Goal: Communication & Community: Answer question/provide support

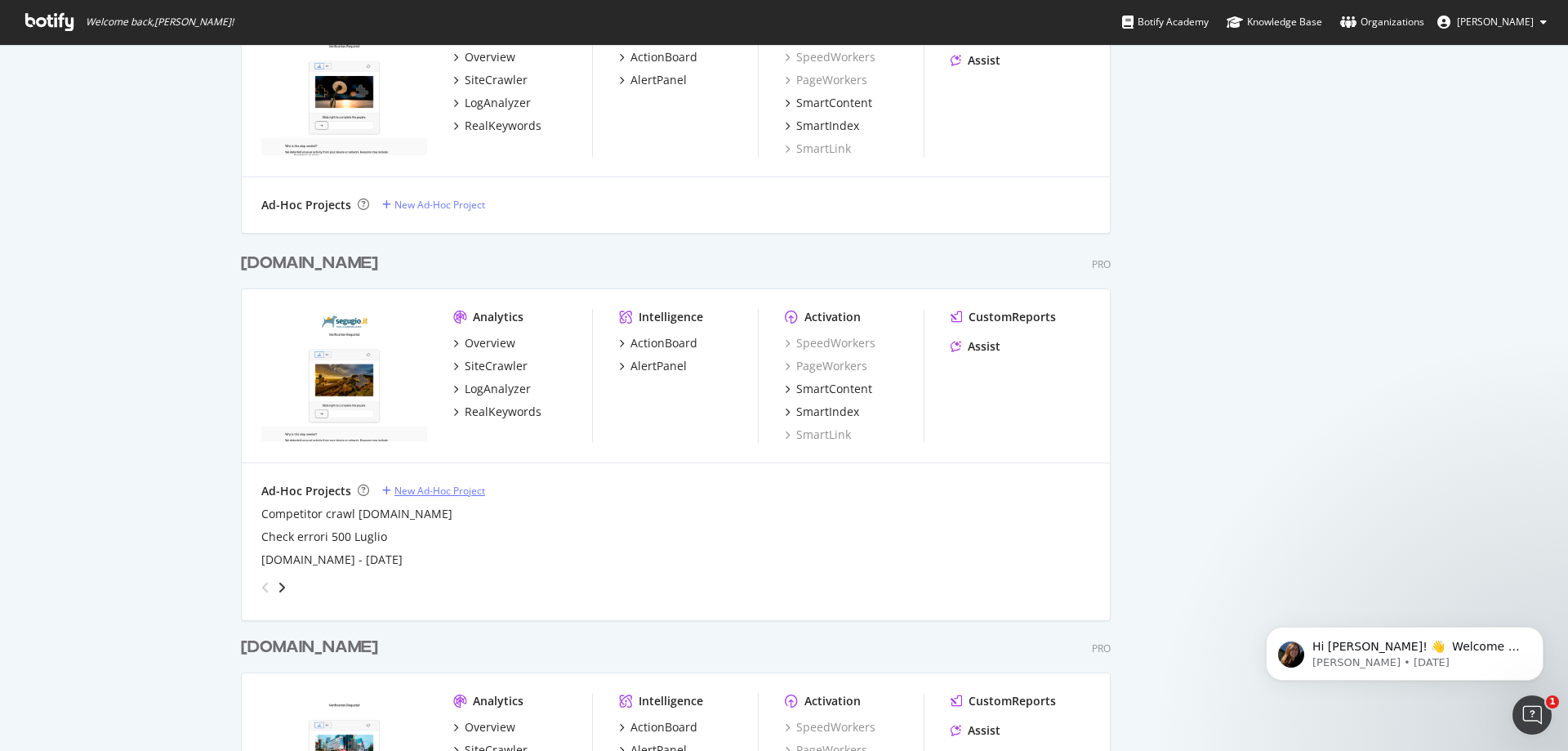
scroll to position [839, 0]
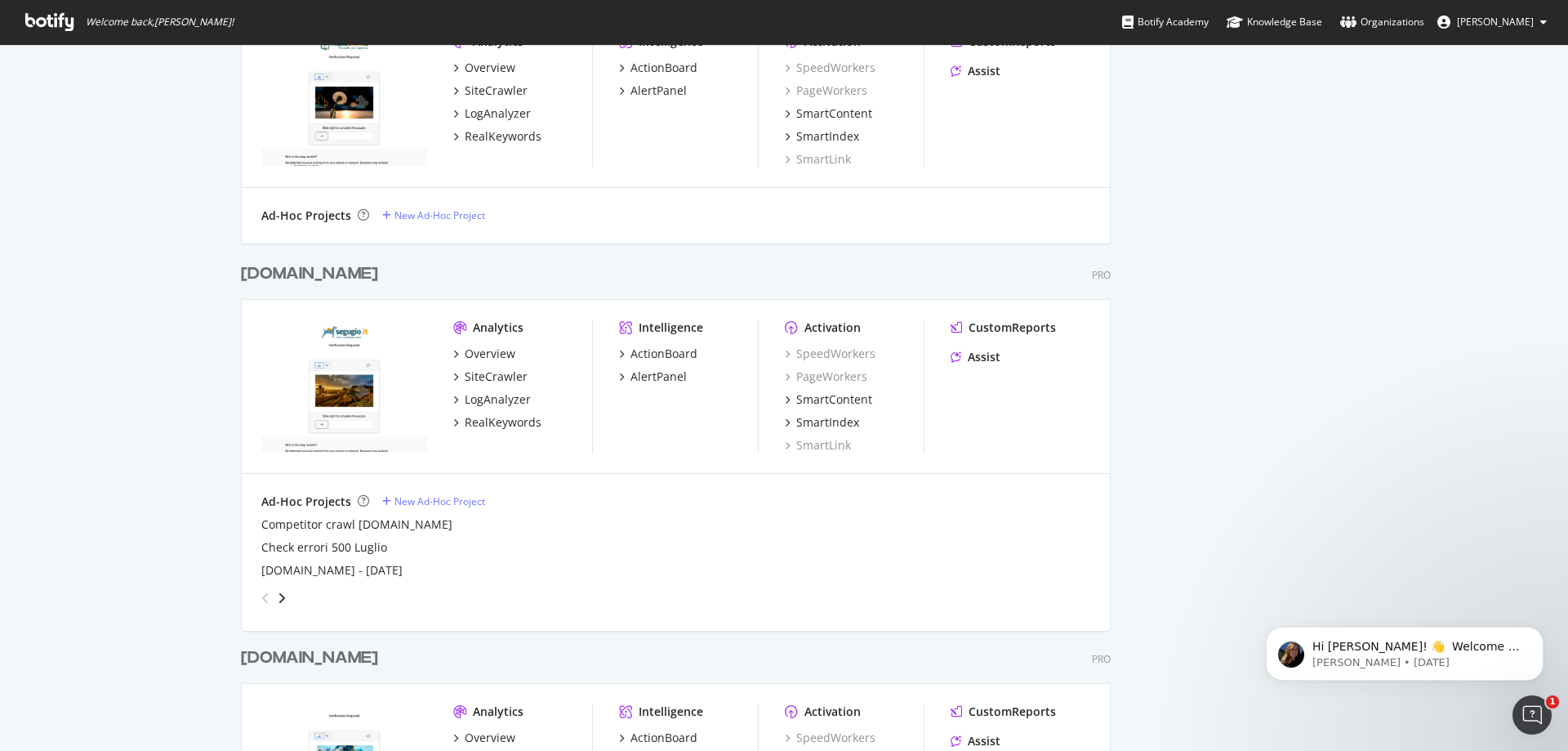
click at [331, 342] on img "grid" at bounding box center [344, 385] width 166 height 132
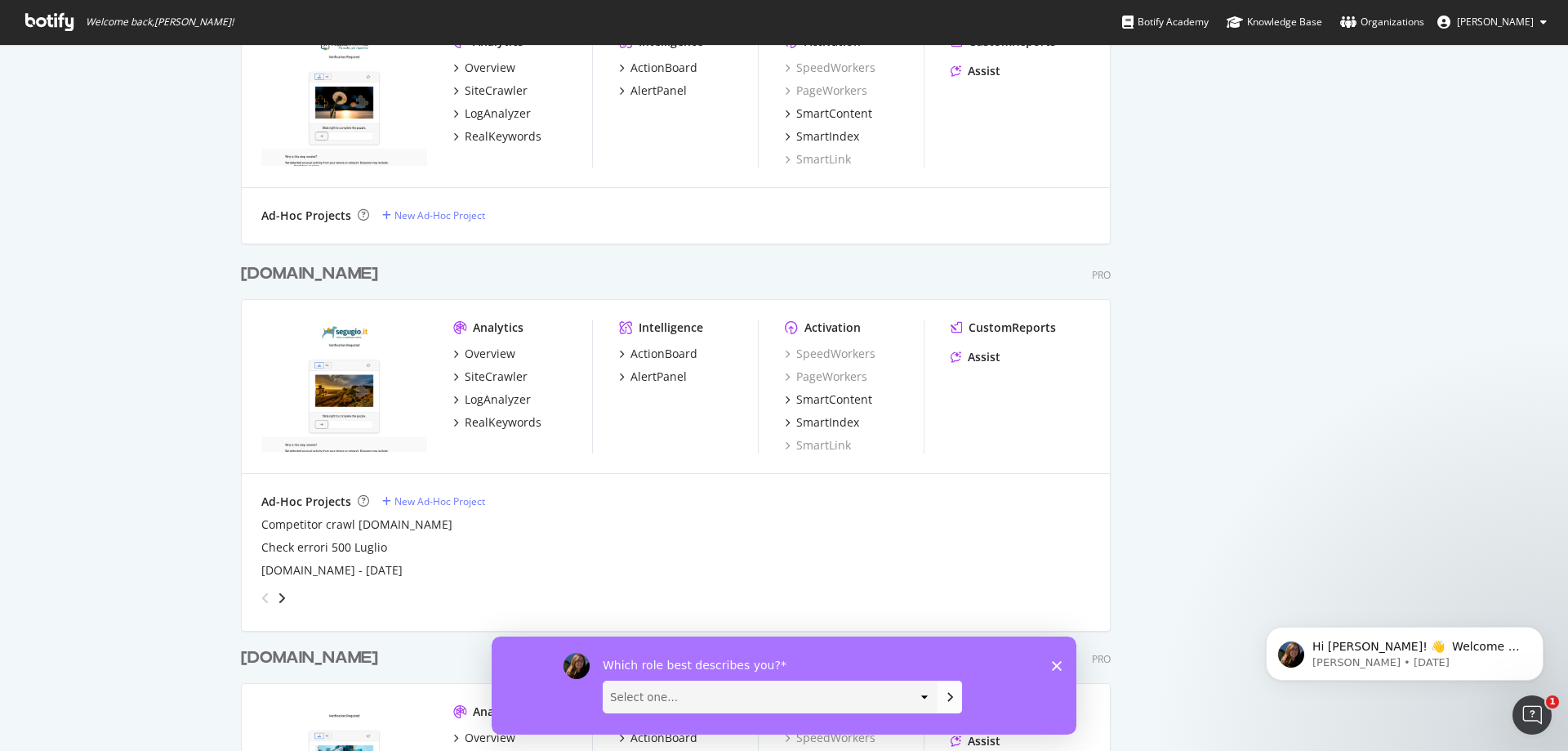
scroll to position [0, 0]
click at [293, 271] on div "[DOMAIN_NAME]" at bounding box center [309, 274] width 137 height 24
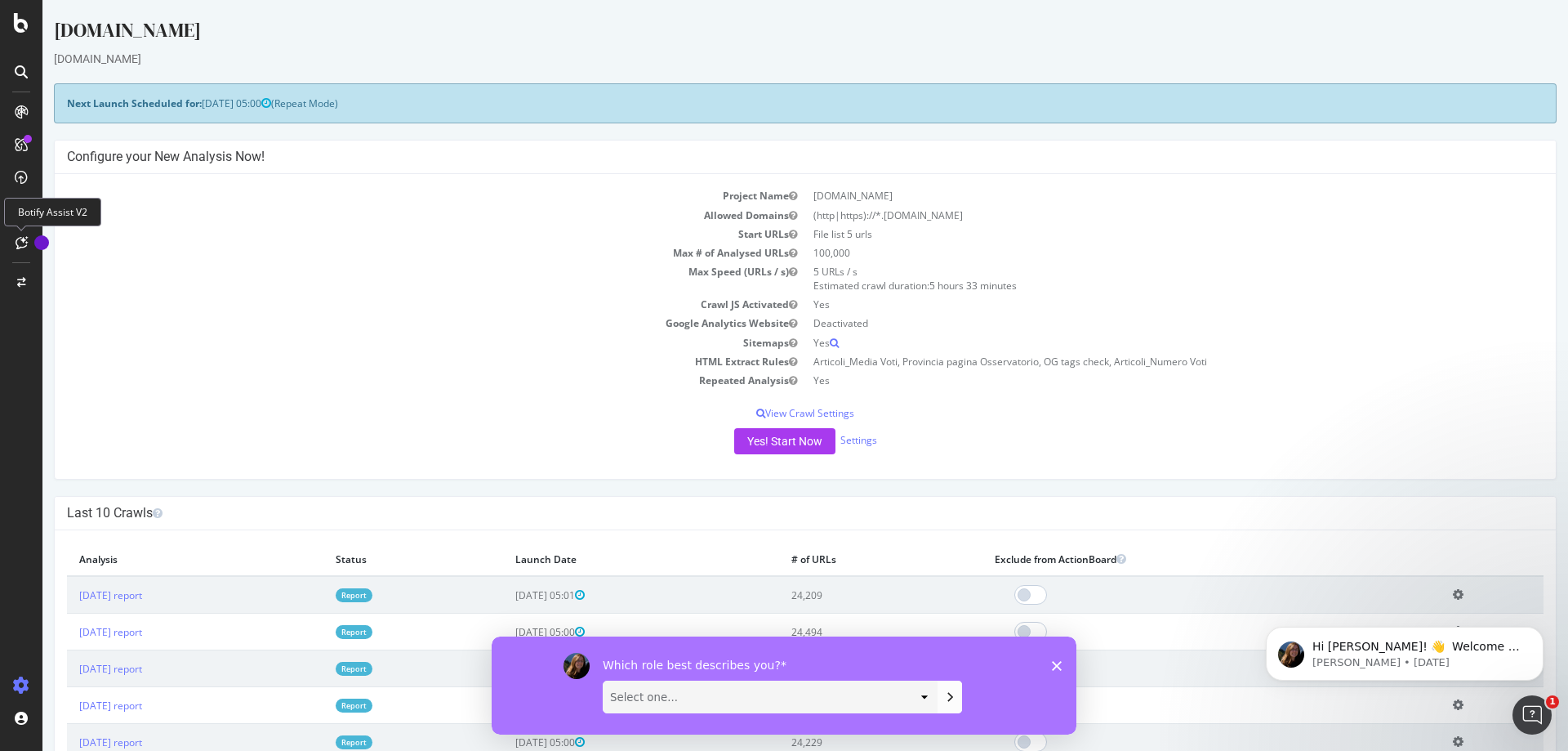
click at [24, 236] on icon at bounding box center [21, 242] width 12 height 13
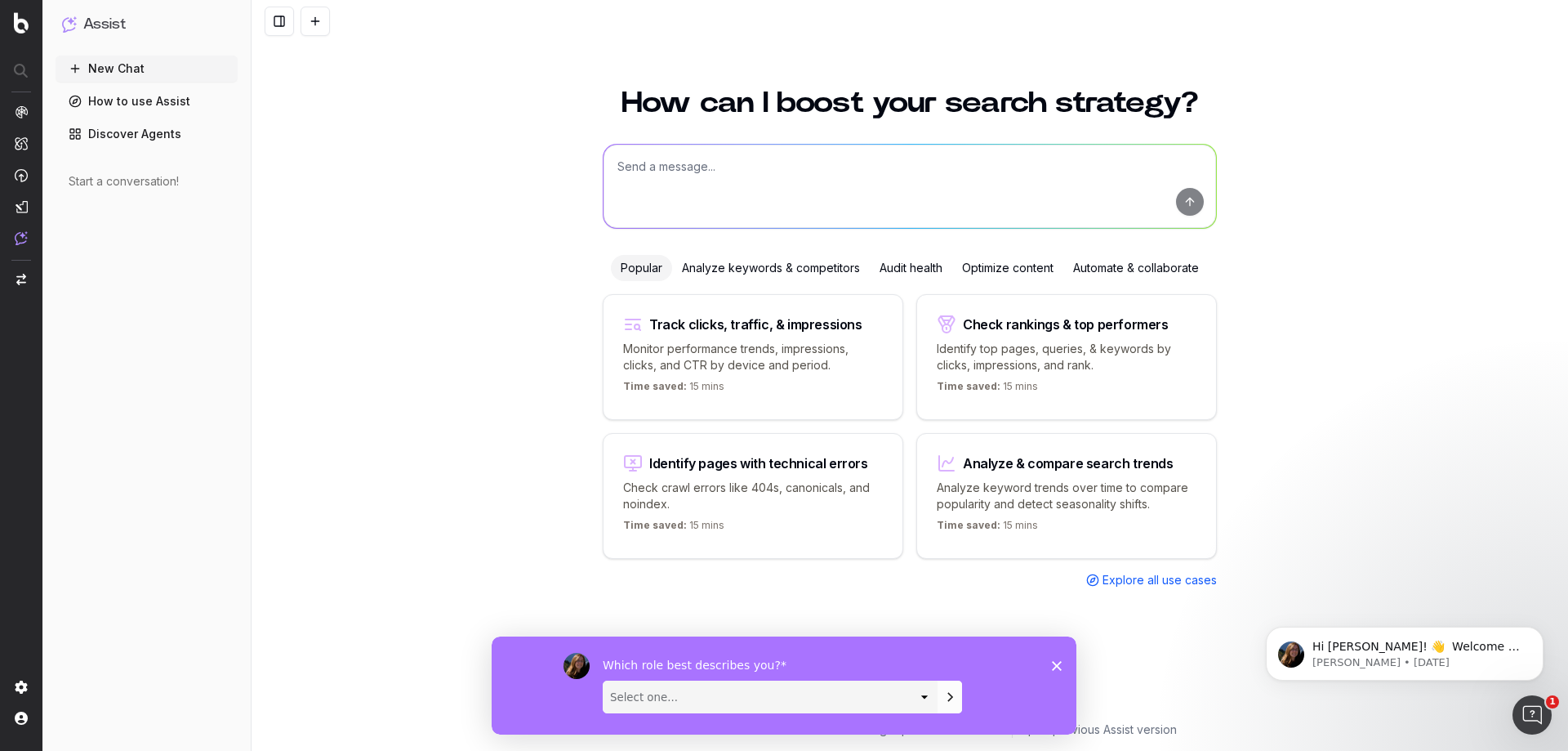
click at [115, 103] on link "How to use Assist" at bounding box center [146, 101] width 182 height 26
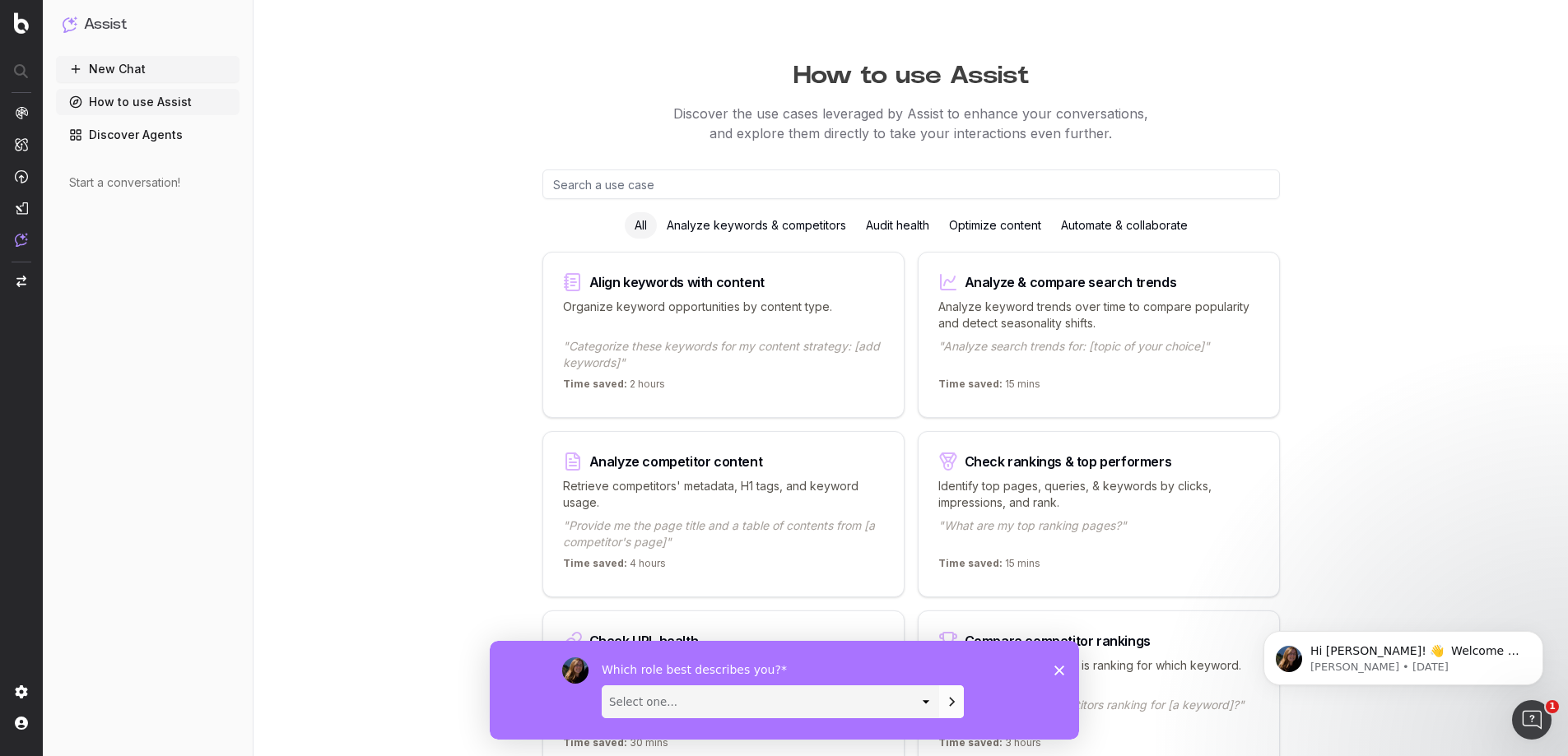
click at [127, 137] on link "Discover Agents" at bounding box center [147, 135] width 183 height 27
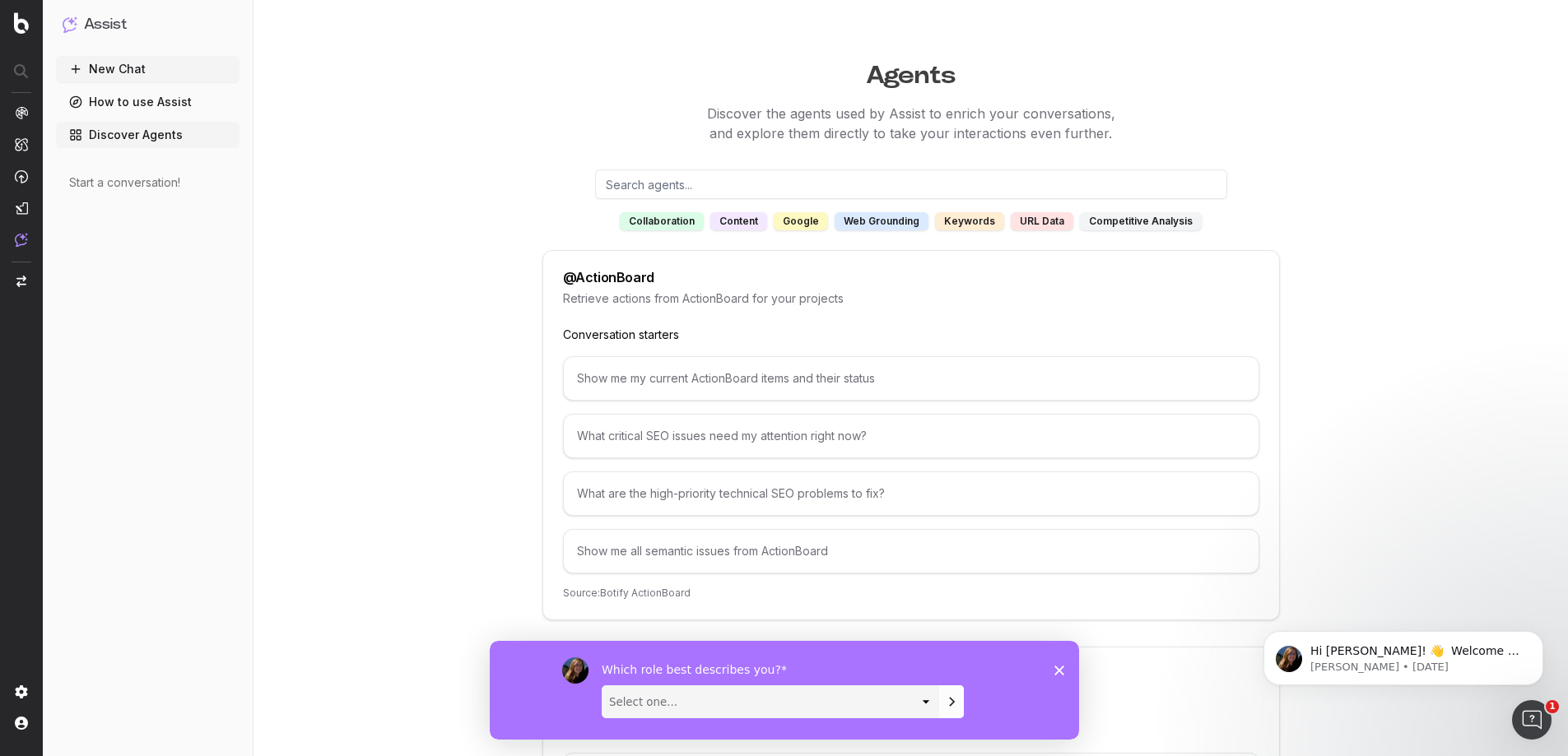
click at [169, 101] on link "How to use Assist" at bounding box center [147, 101] width 183 height 27
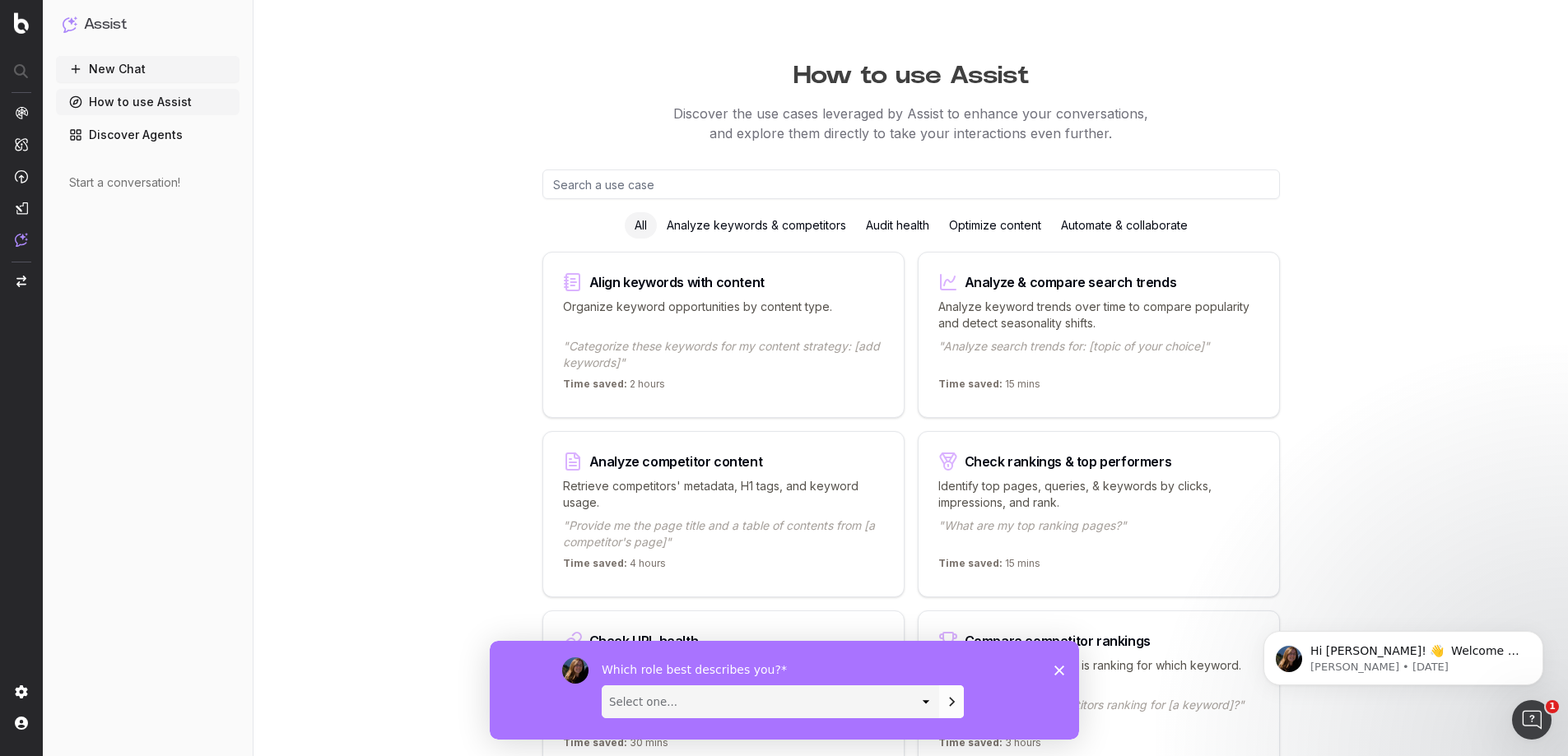
click at [135, 66] on button "New Chat" at bounding box center [147, 69] width 183 height 27
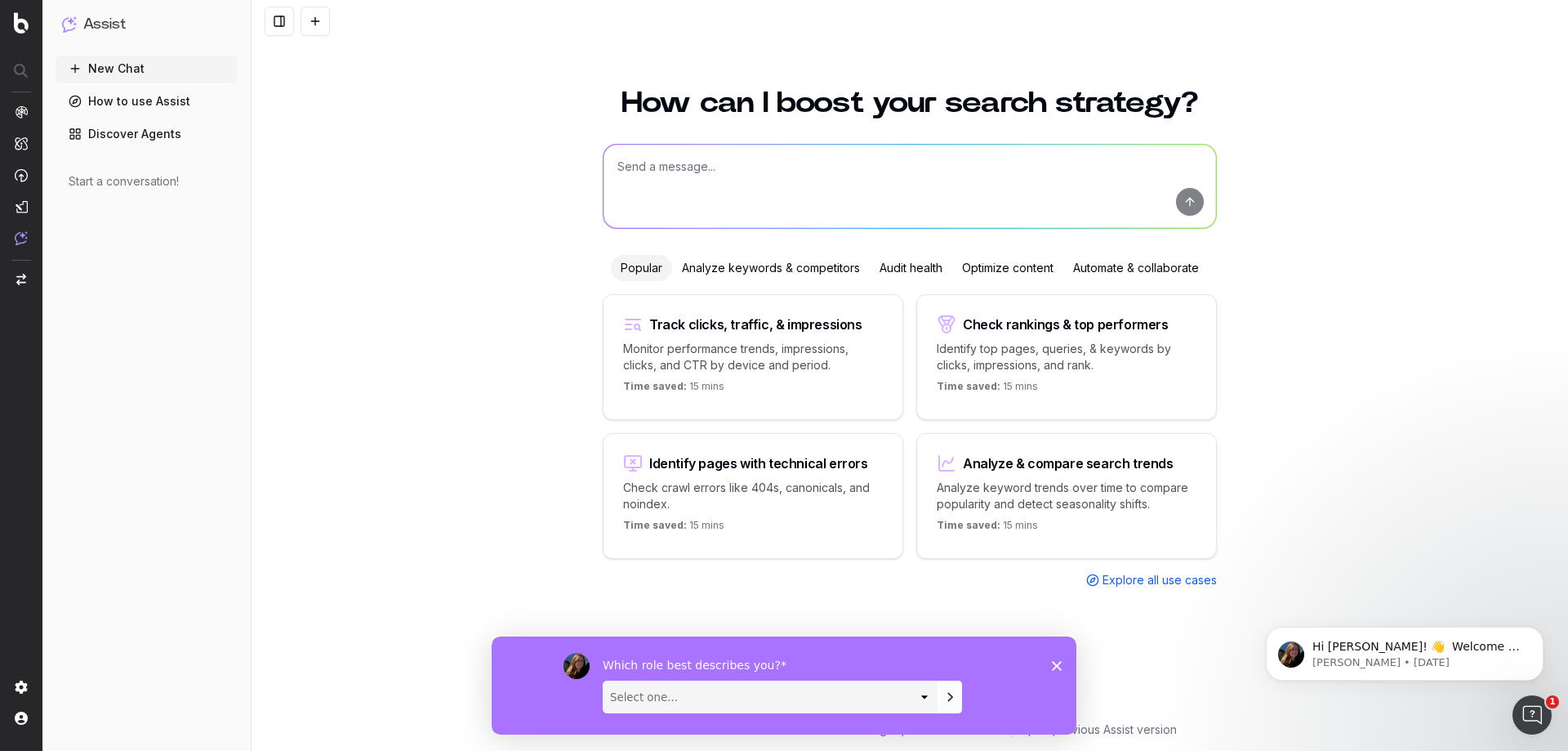
click at [1162, 580] on span "Explore all use cases" at bounding box center [1160, 579] width 114 height 16
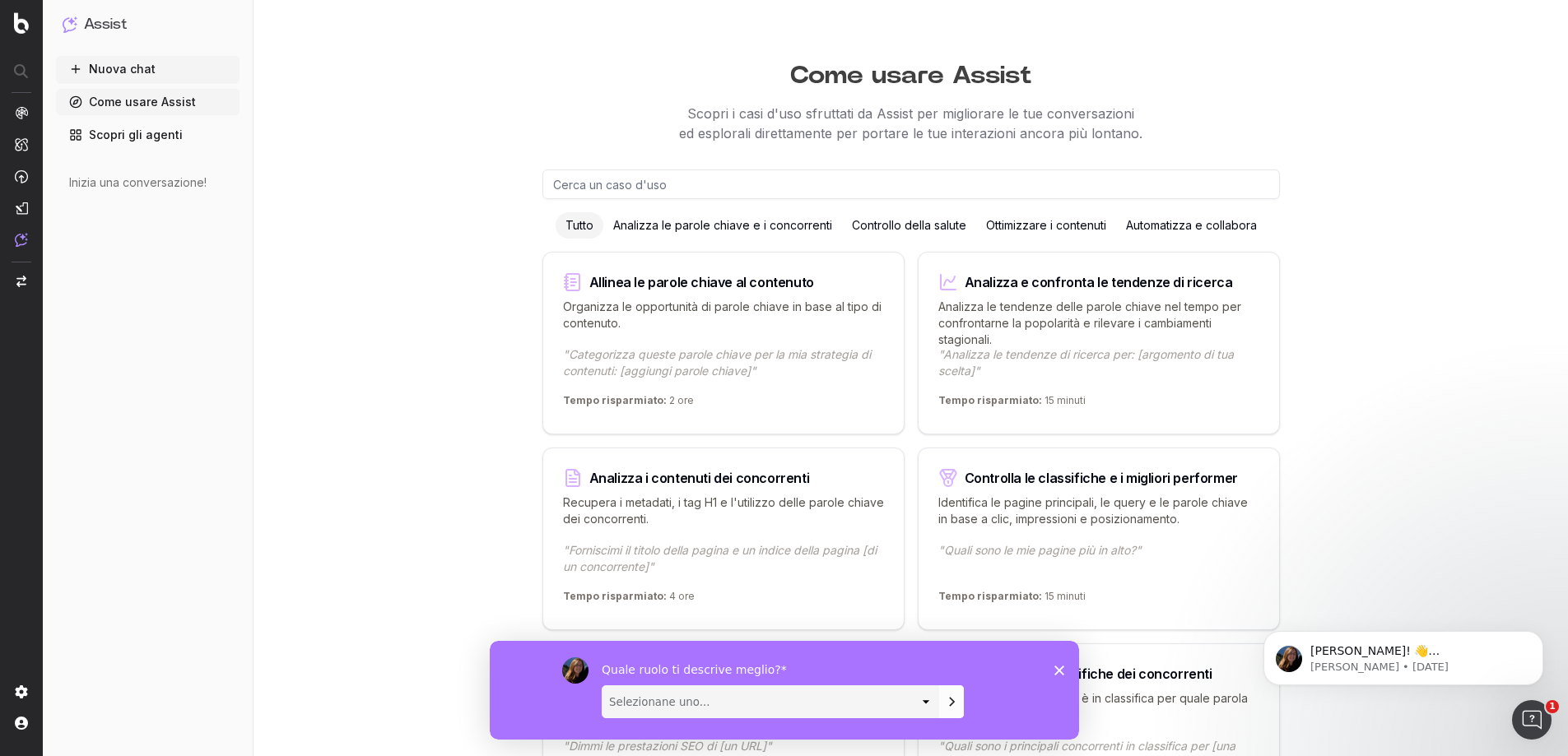
click at [1074, 224] on font "Ottimizzare i contenuti" at bounding box center [1046, 224] width 120 height 14
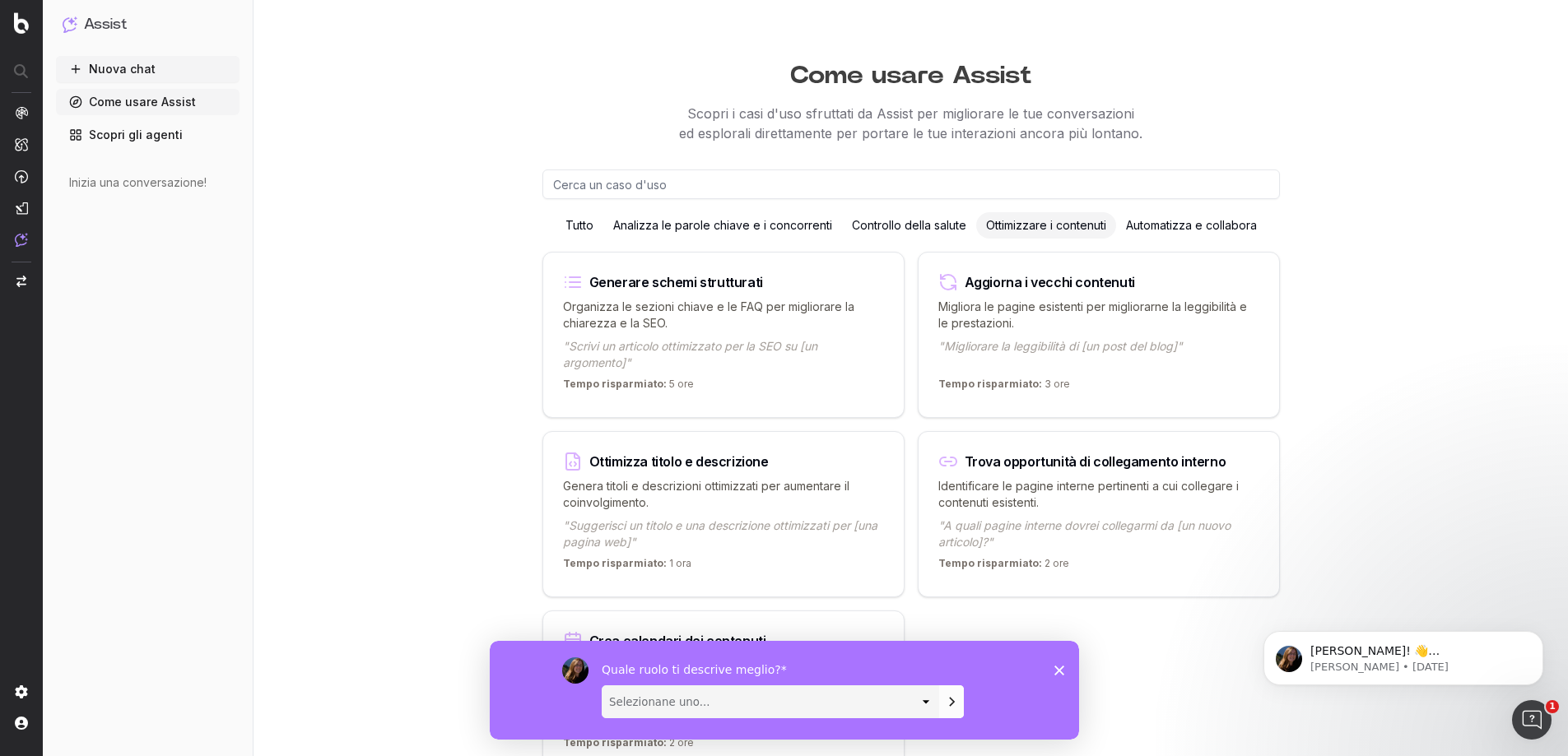
click at [1024, 300] on font "Migliora le pagine esistenti per migliorarne la leggibilità e le prestazioni." at bounding box center [1092, 314] width 309 height 30
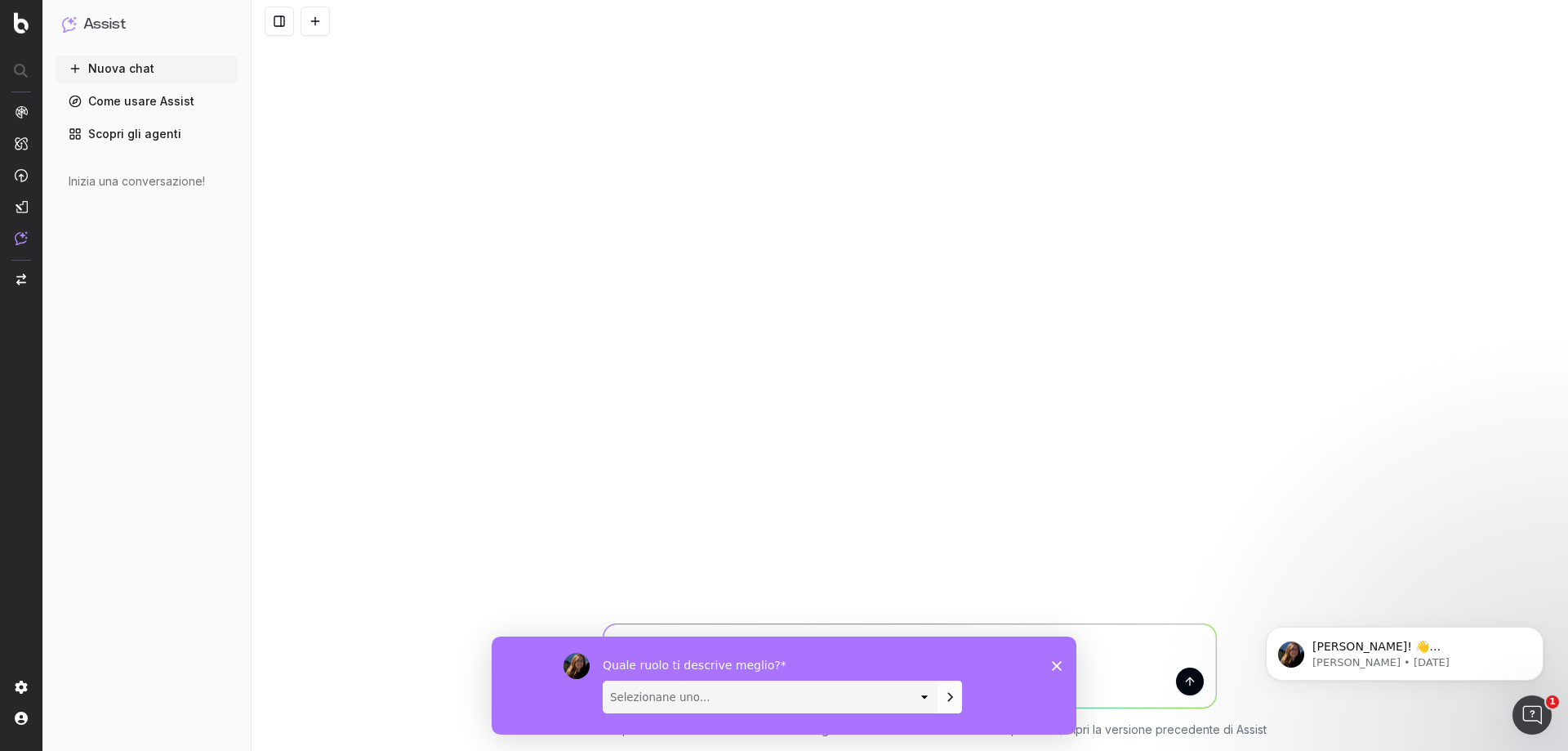
click at [1053, 661] on polygon "Chiudi sondaggio" at bounding box center [1056, 665] width 9 height 9
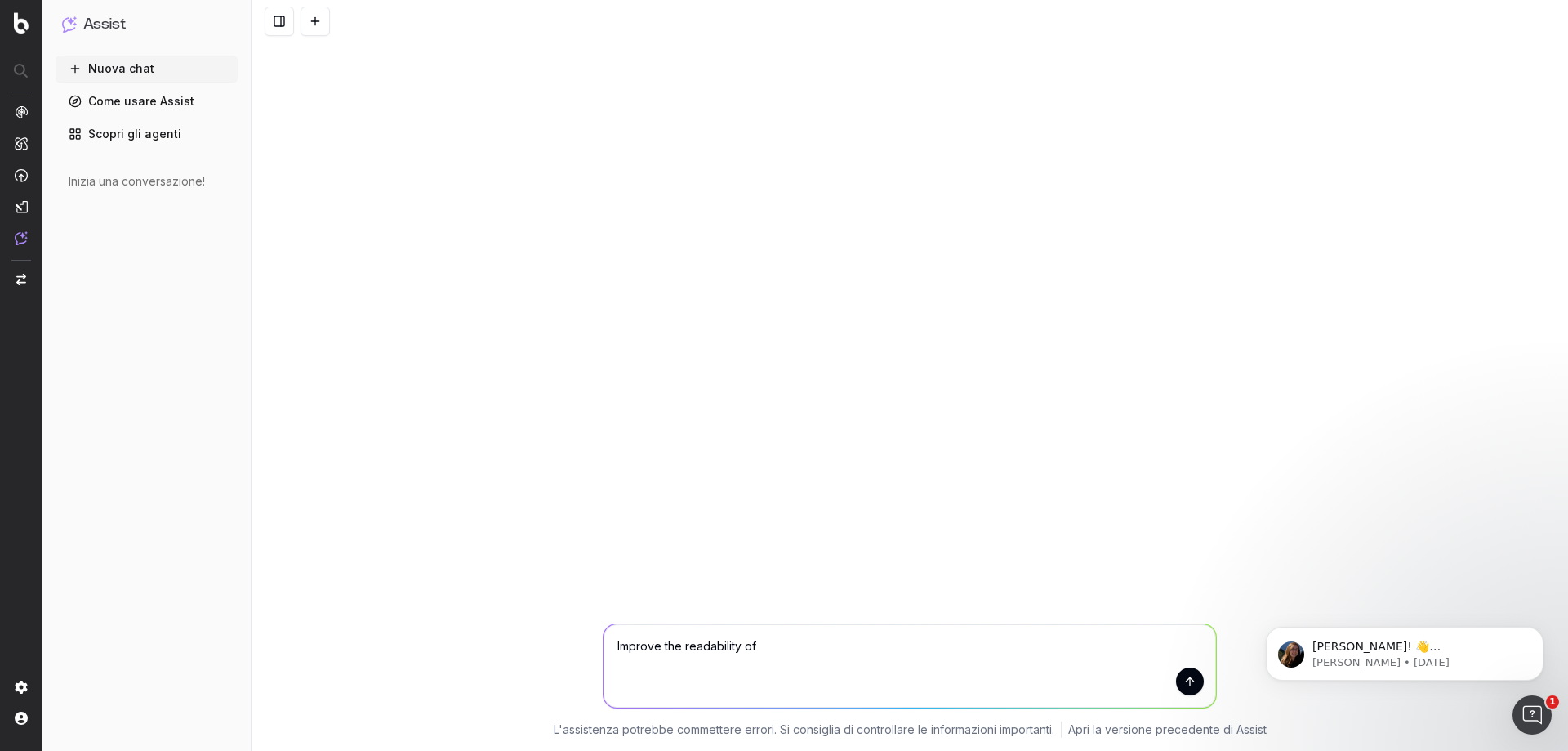
click at [717, 652] on textarea "Improve the readability of" at bounding box center [910, 666] width 612 height 84
click at [829, 645] on textarea "Improve the readability of" at bounding box center [910, 666] width 612 height 84
paste textarea "https://www.sostariffe.it/news/conto-deposito-con-interessi-fino-al-325-le-prom…"
drag, startPoint x: 762, startPoint y: 645, endPoint x: 851, endPoint y: 665, distance: 91.2
click at [851, 665] on textarea "Improve the readability of https://www.sostariffe.it/news/conto-deposito-con-in…" at bounding box center [910, 666] width 612 height 84
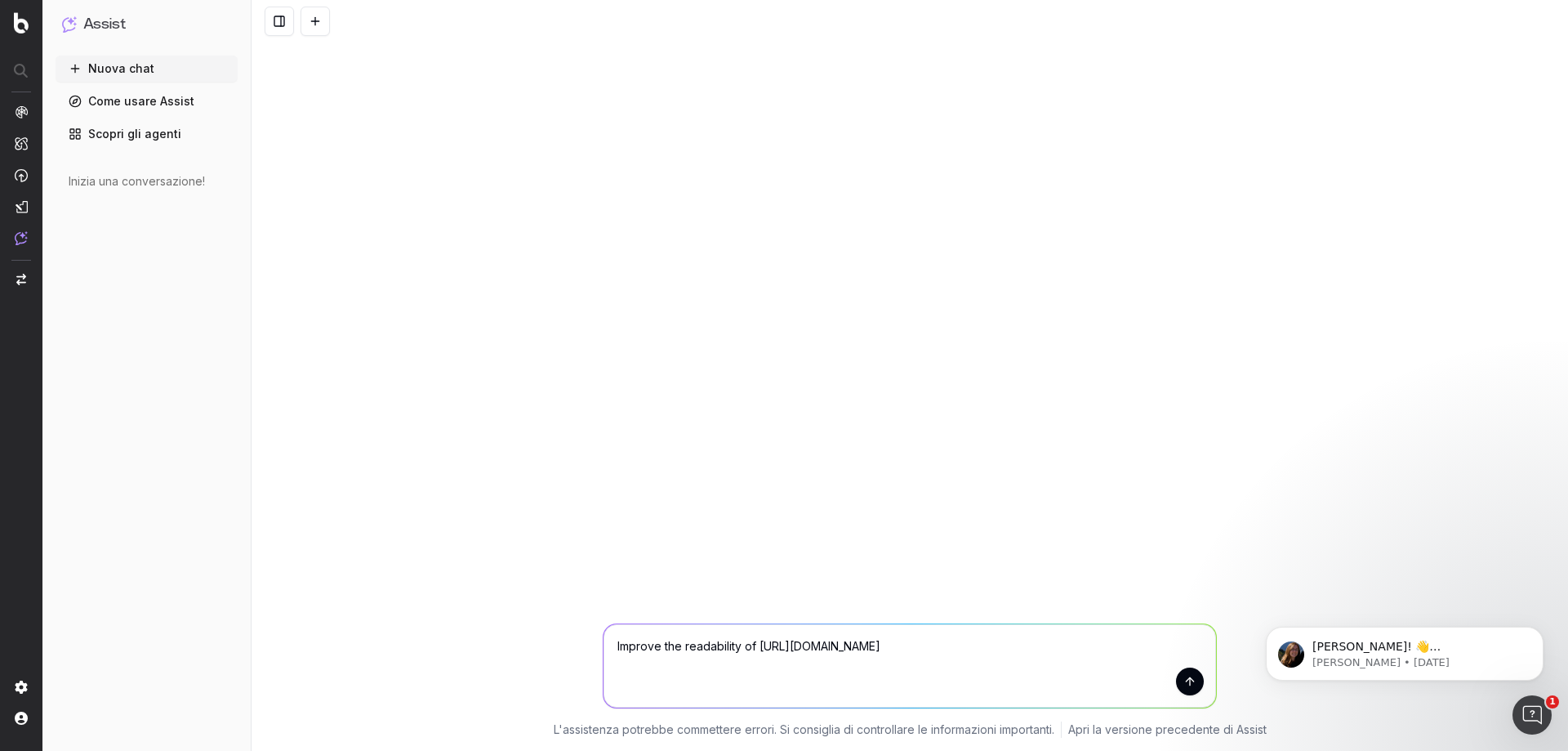
paste textarea "tariffe.segugio.it/guide-e-strumenti/domande-frequenti/come-scegliere-l-operato…"
type textarea "Improve the readability of https://tariffe.segugio.it/guide-e-strumenti/domande…"
click at [1196, 683] on button "submit" at bounding box center [1190, 681] width 28 height 28
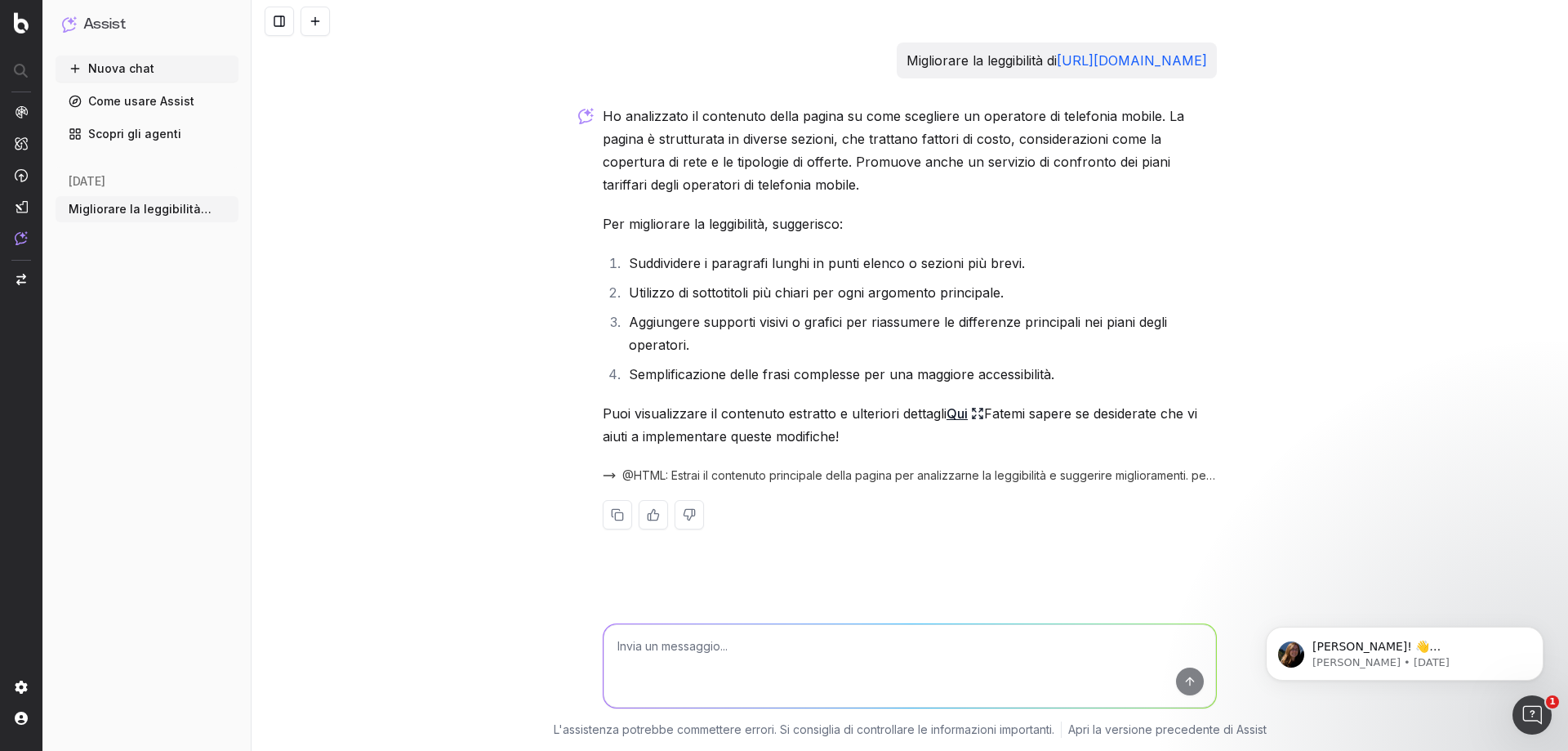
click at [955, 421] on font "Qui" at bounding box center [957, 413] width 21 height 16
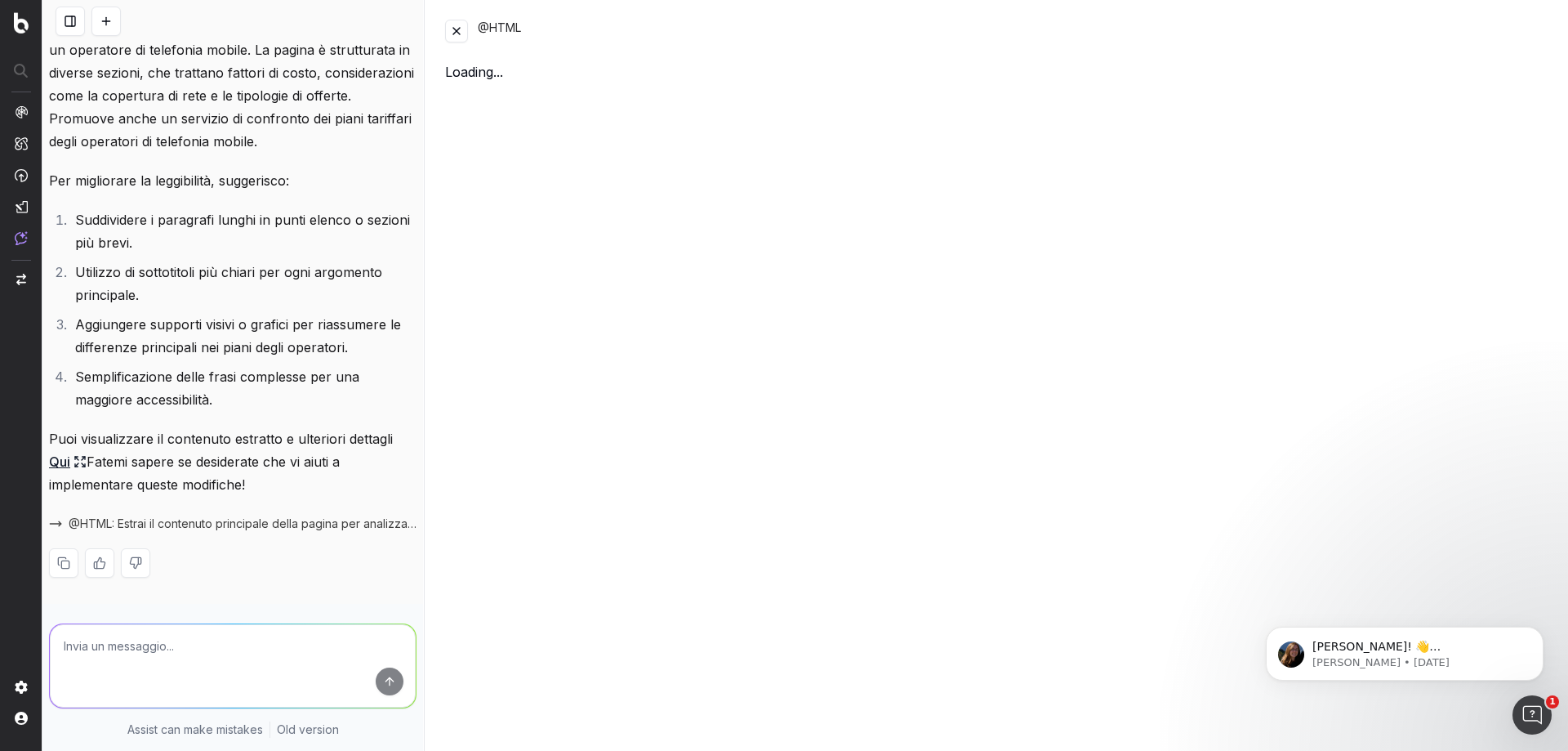
scroll to position [158, 0]
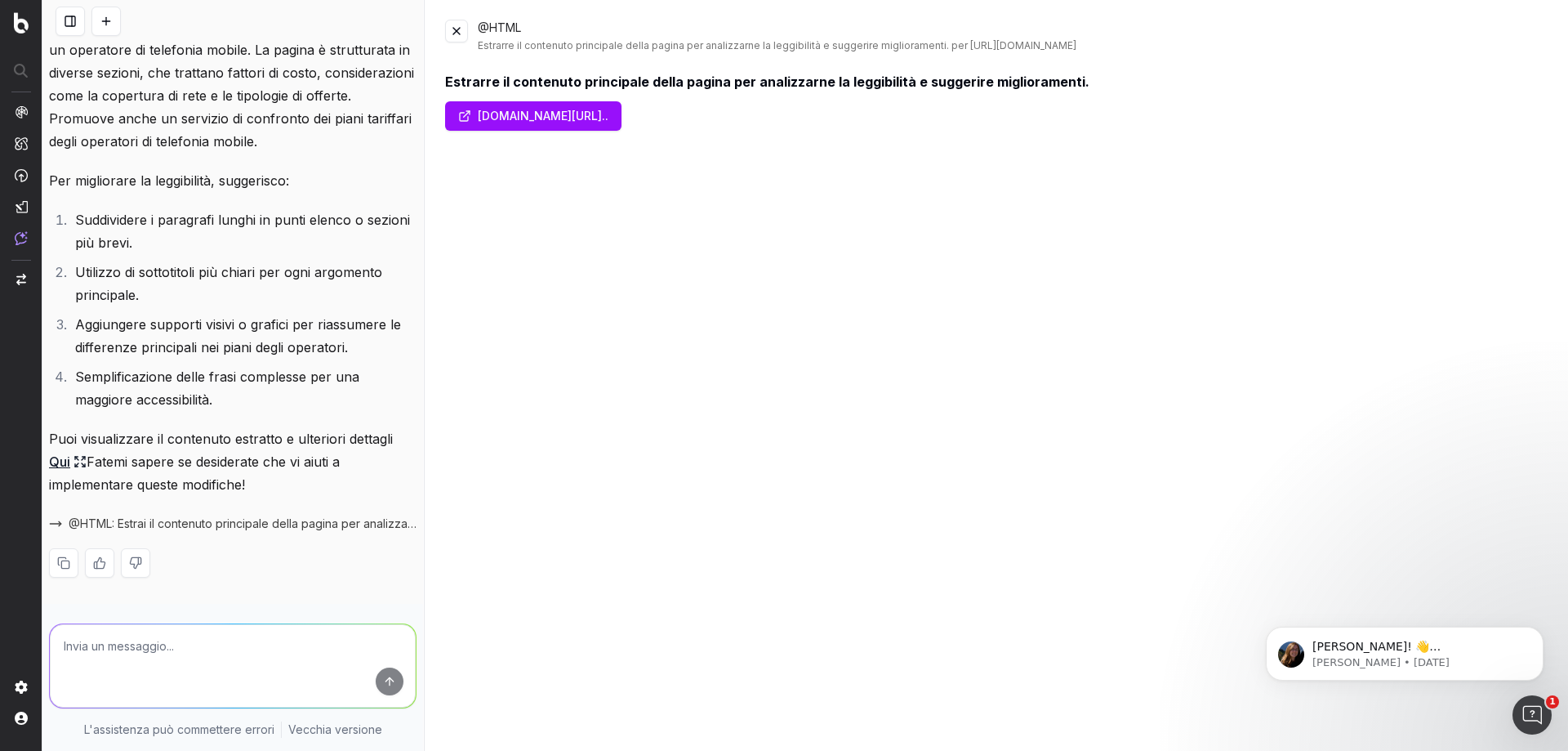
click at [312, 461] on font "Fatemi sapere se desiderate che vi aiuti a implementare queste modifiche!" at bounding box center [196, 473] width 295 height 39
click at [187, 668] on textarea at bounding box center [232, 666] width 366 height 84
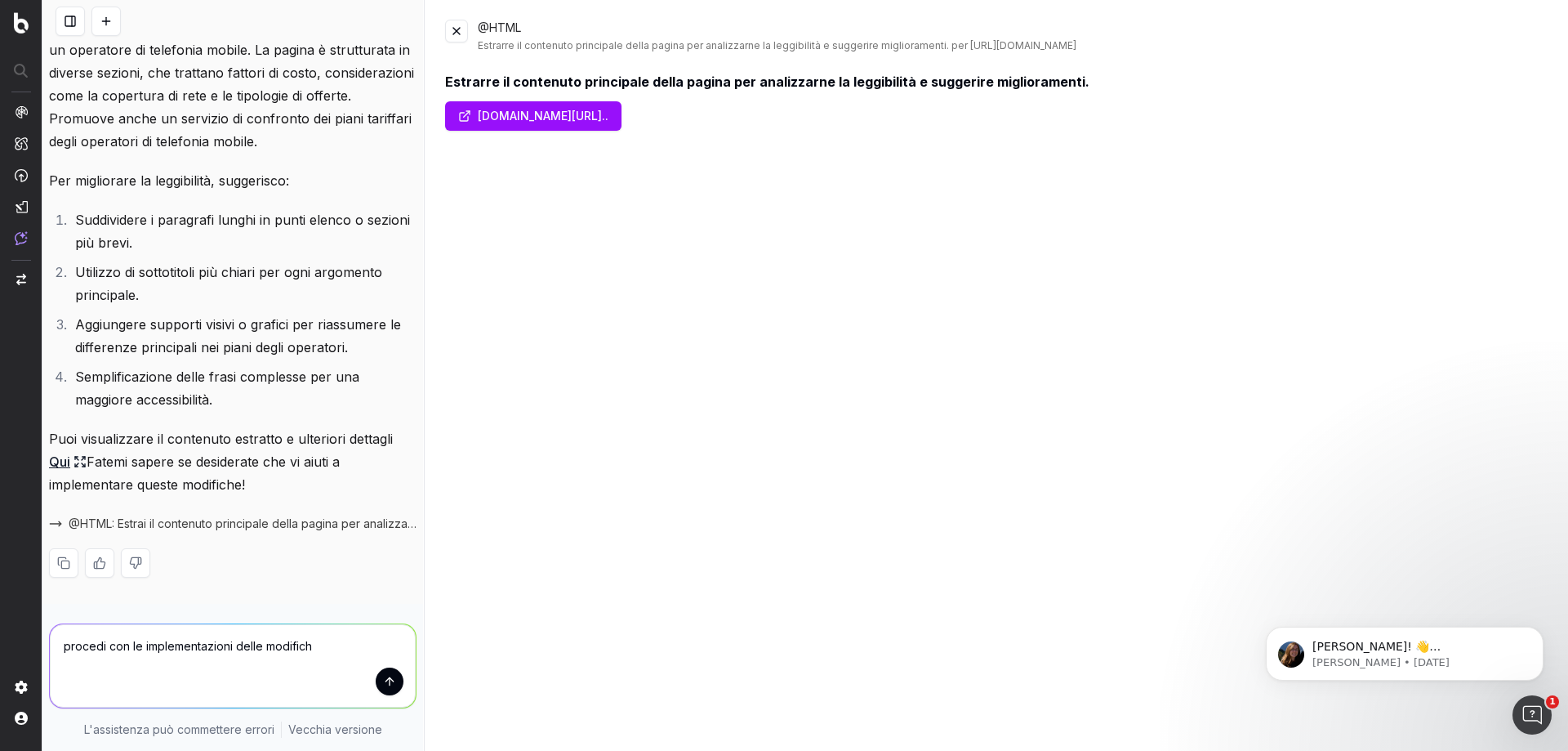
type textarea "procedi con le implementazioni delle modifiche"
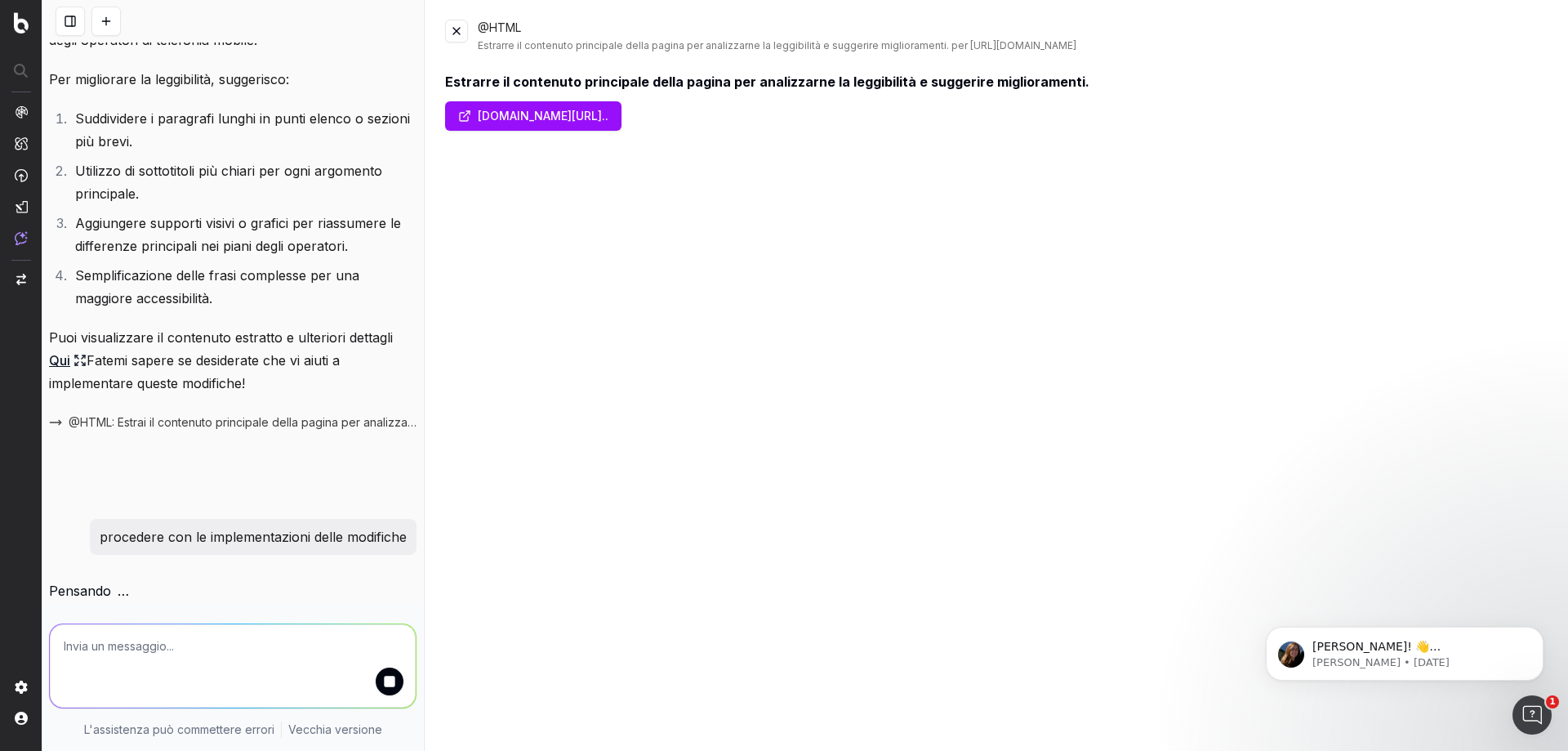
scroll to position [243, 0]
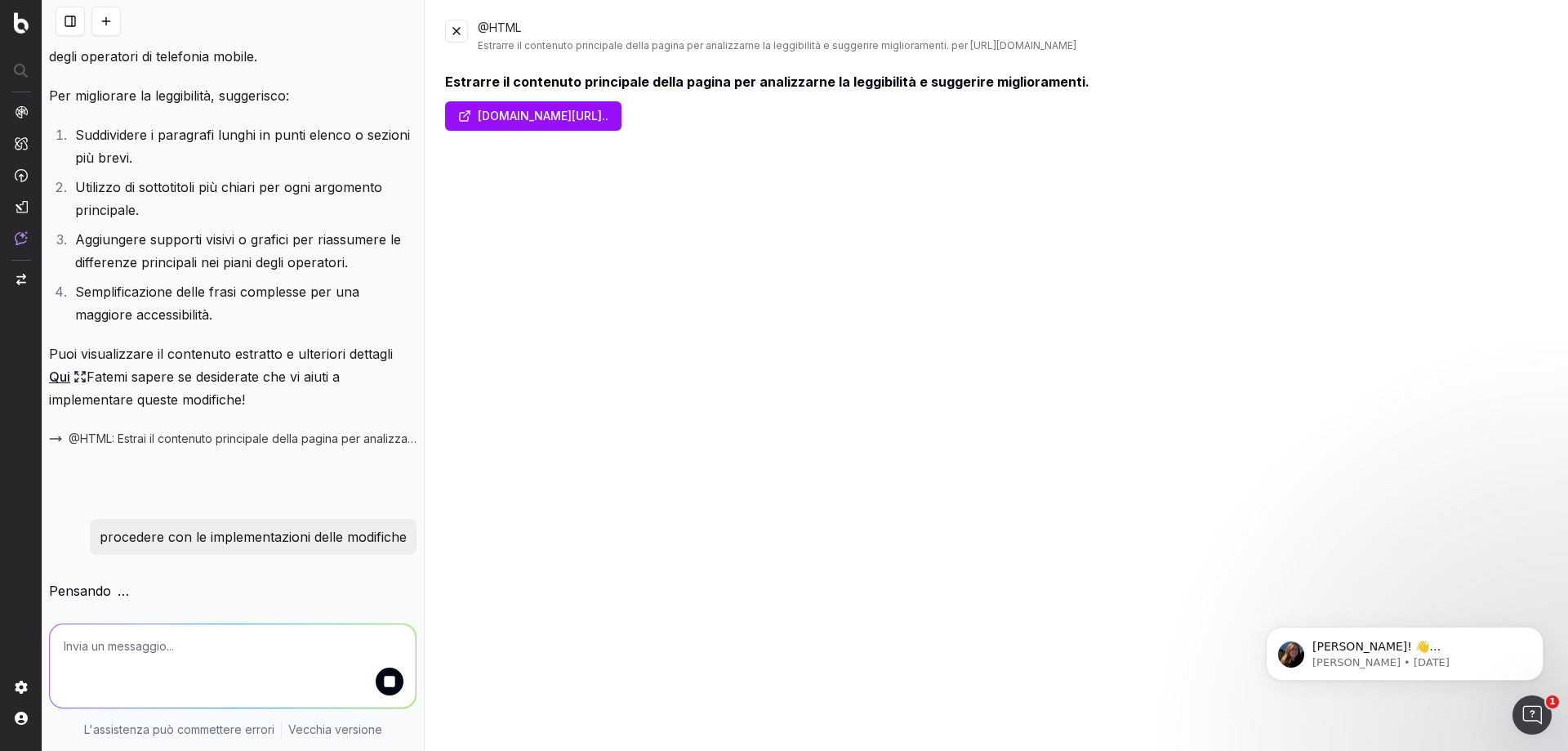
click at [463, 37] on button at bounding box center [456, 31] width 23 height 23
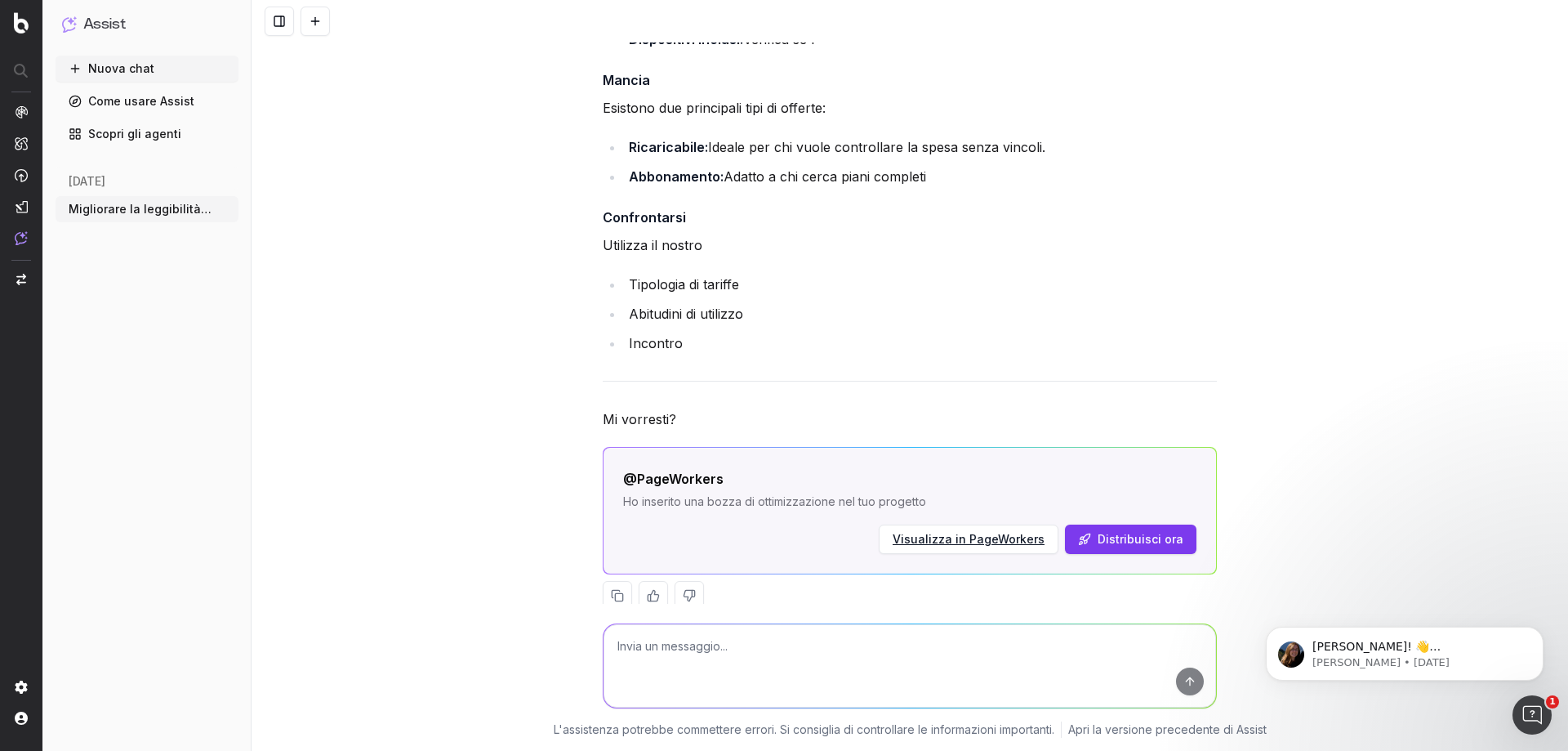
scroll to position [885, 0]
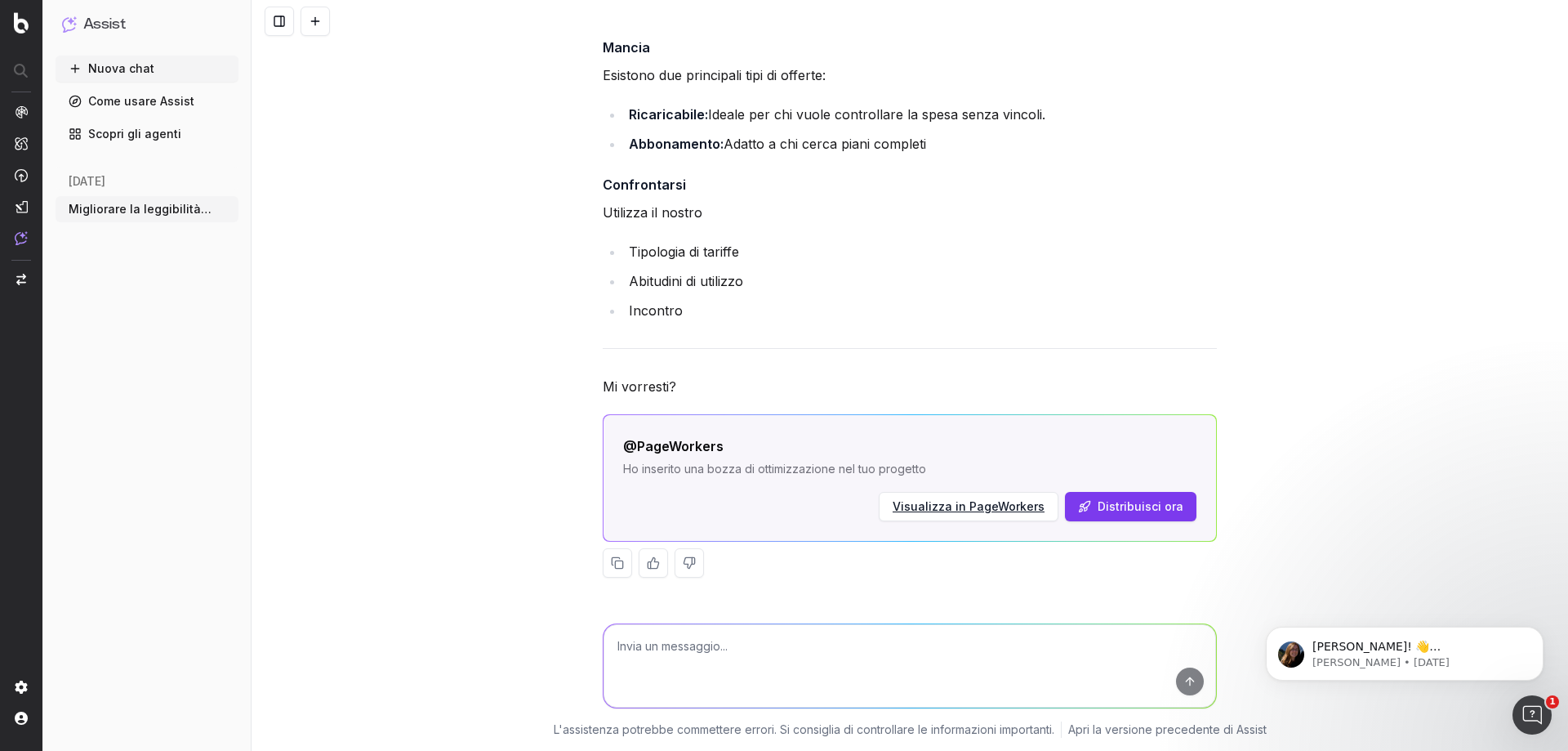
click at [985, 504] on font "Visualizza in PageWorkers" at bounding box center [968, 506] width 152 height 14
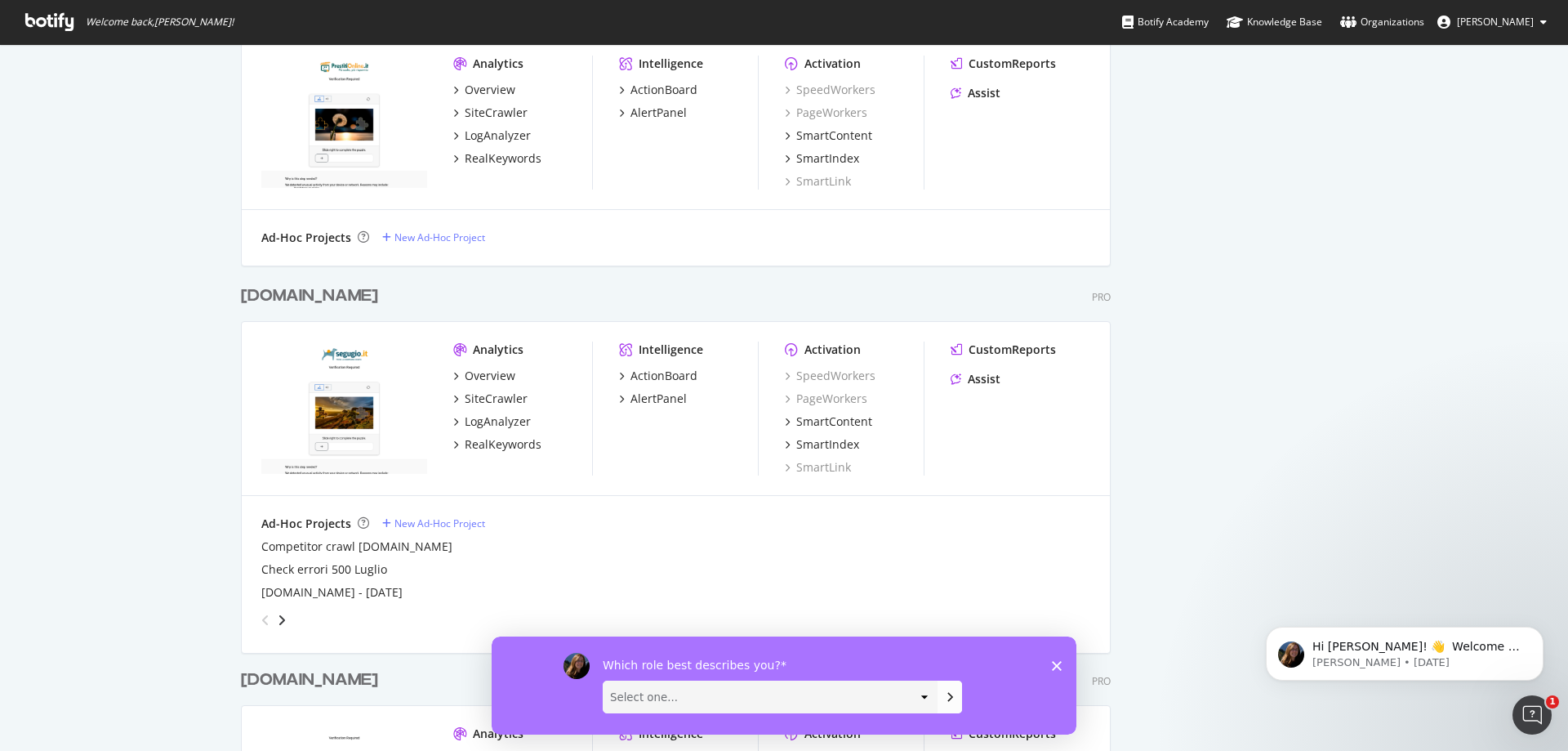
scroll to position [899, 0]
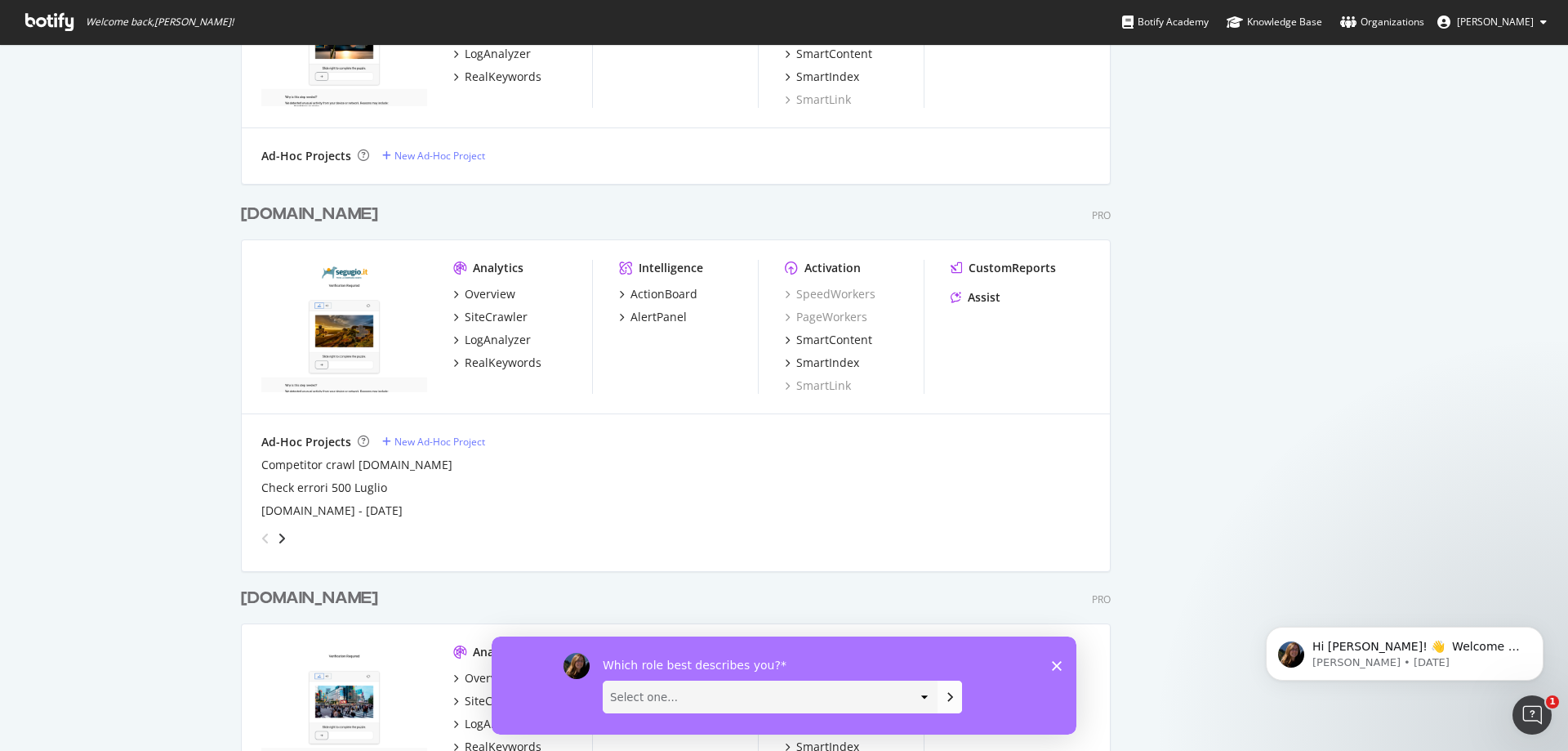
click at [299, 215] on div "[DOMAIN_NAME]" at bounding box center [309, 214] width 137 height 24
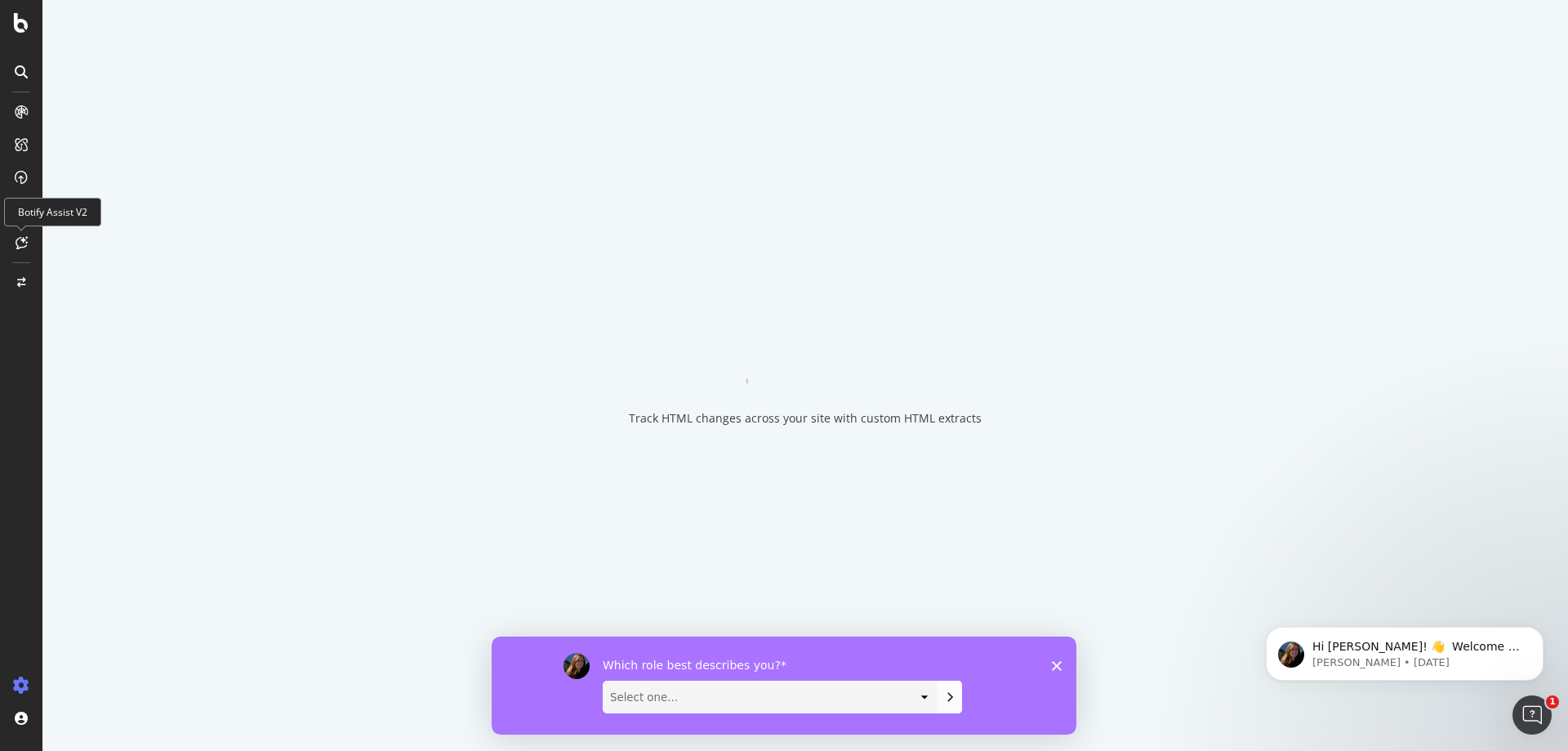
click at [23, 243] on icon at bounding box center [21, 242] width 12 height 13
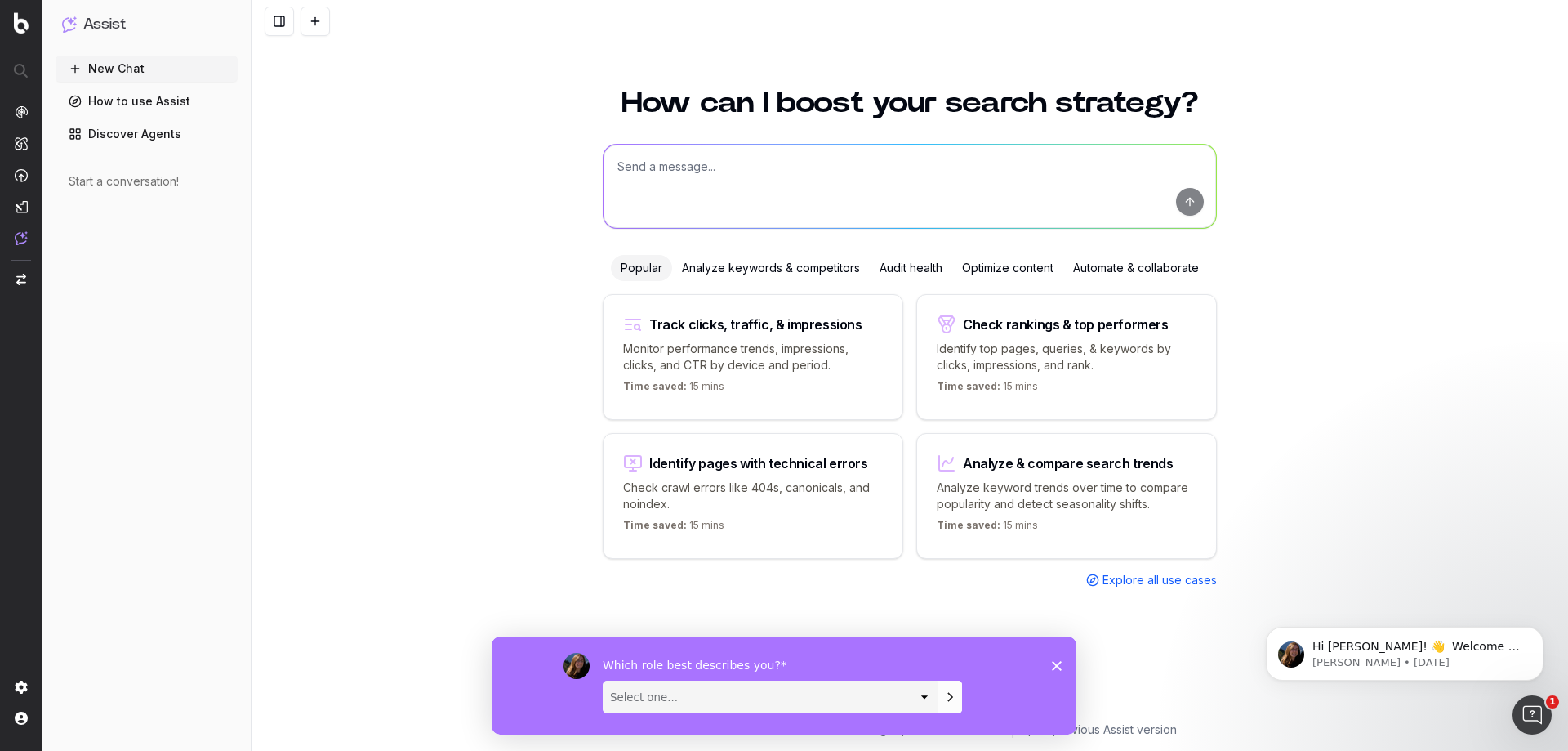
click at [143, 179] on div "Start a conversation!" at bounding box center [146, 181] width 156 height 16
click at [272, 25] on button at bounding box center [279, 21] width 29 height 29
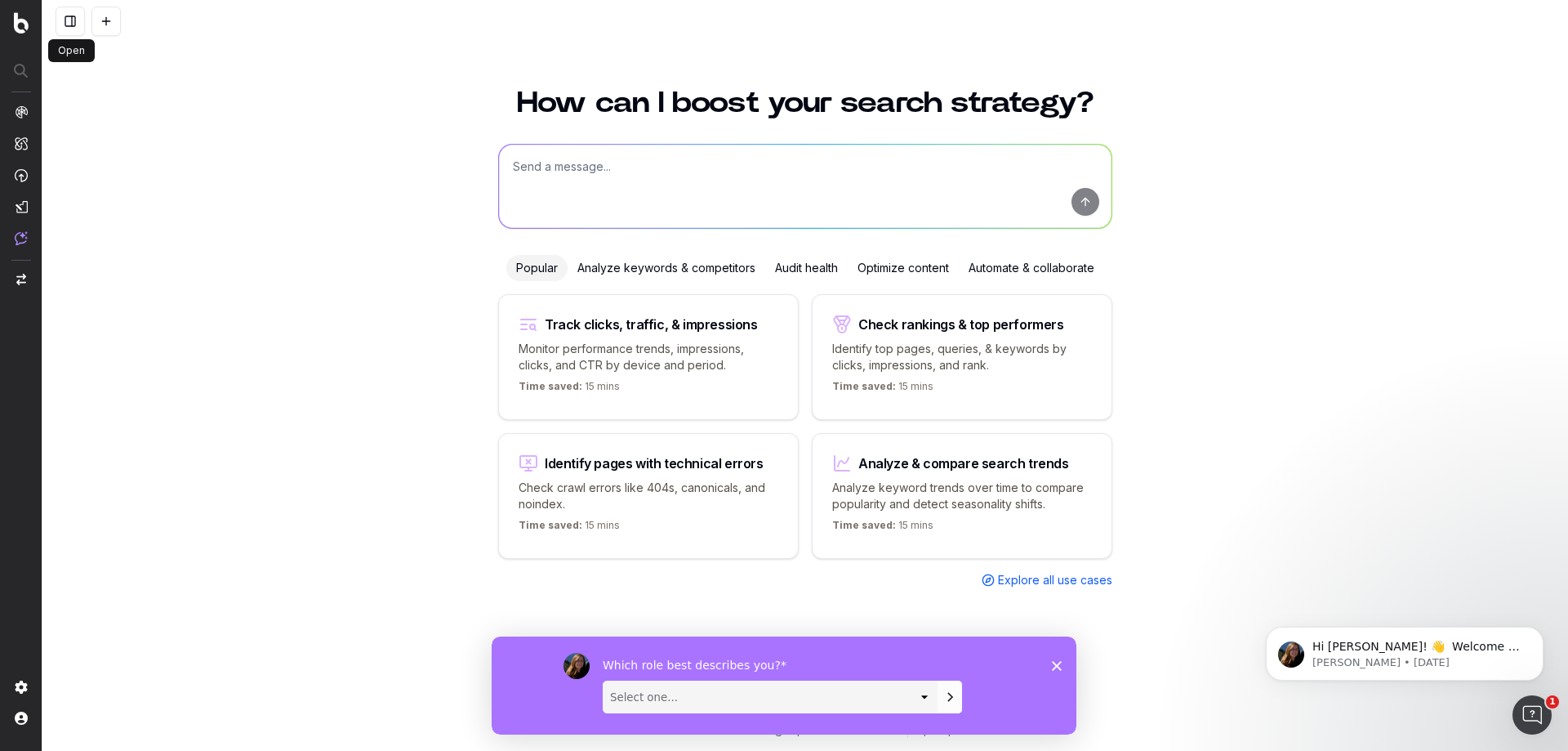
click at [82, 28] on button at bounding box center [70, 21] width 29 height 29
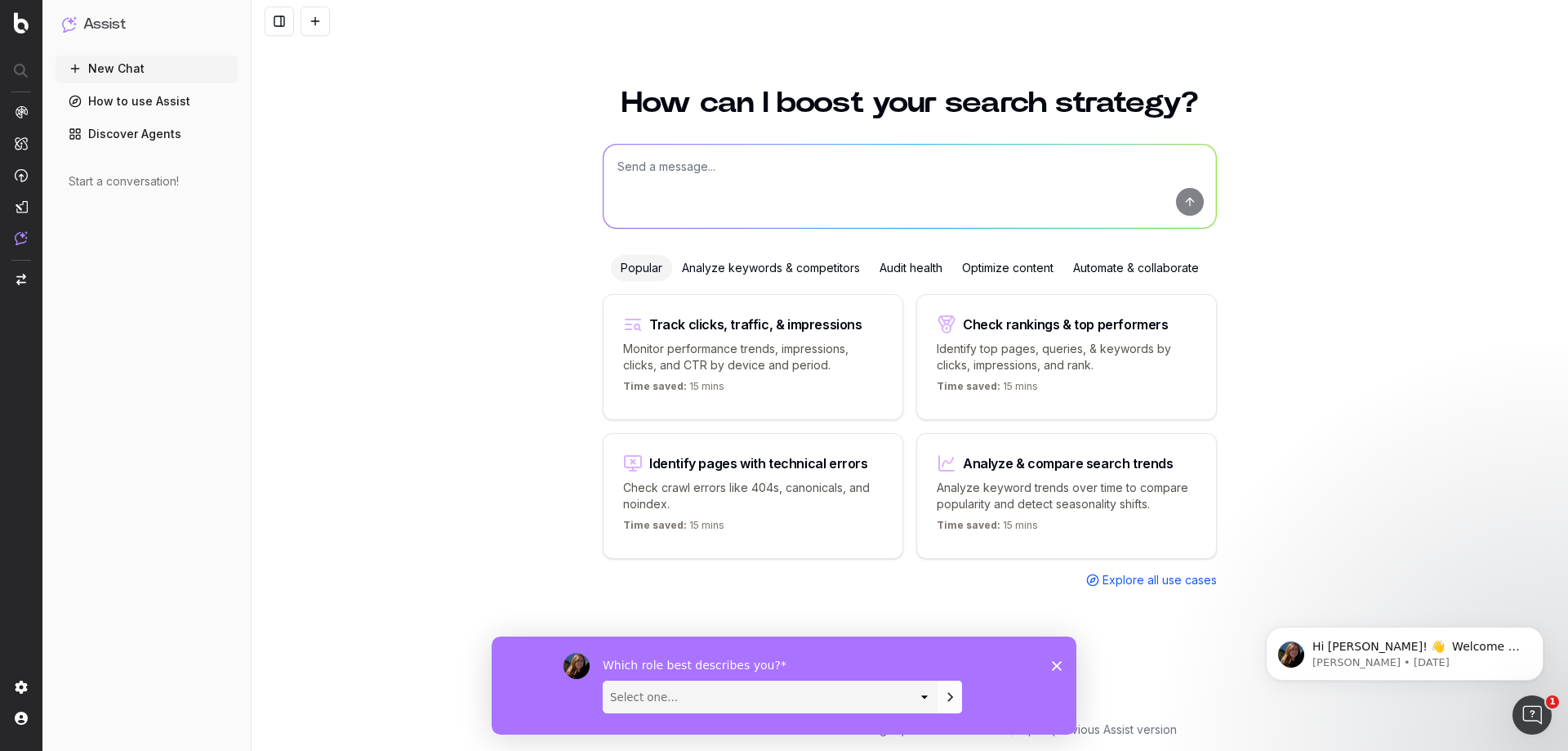
click at [306, 21] on button at bounding box center [315, 21] width 29 height 29
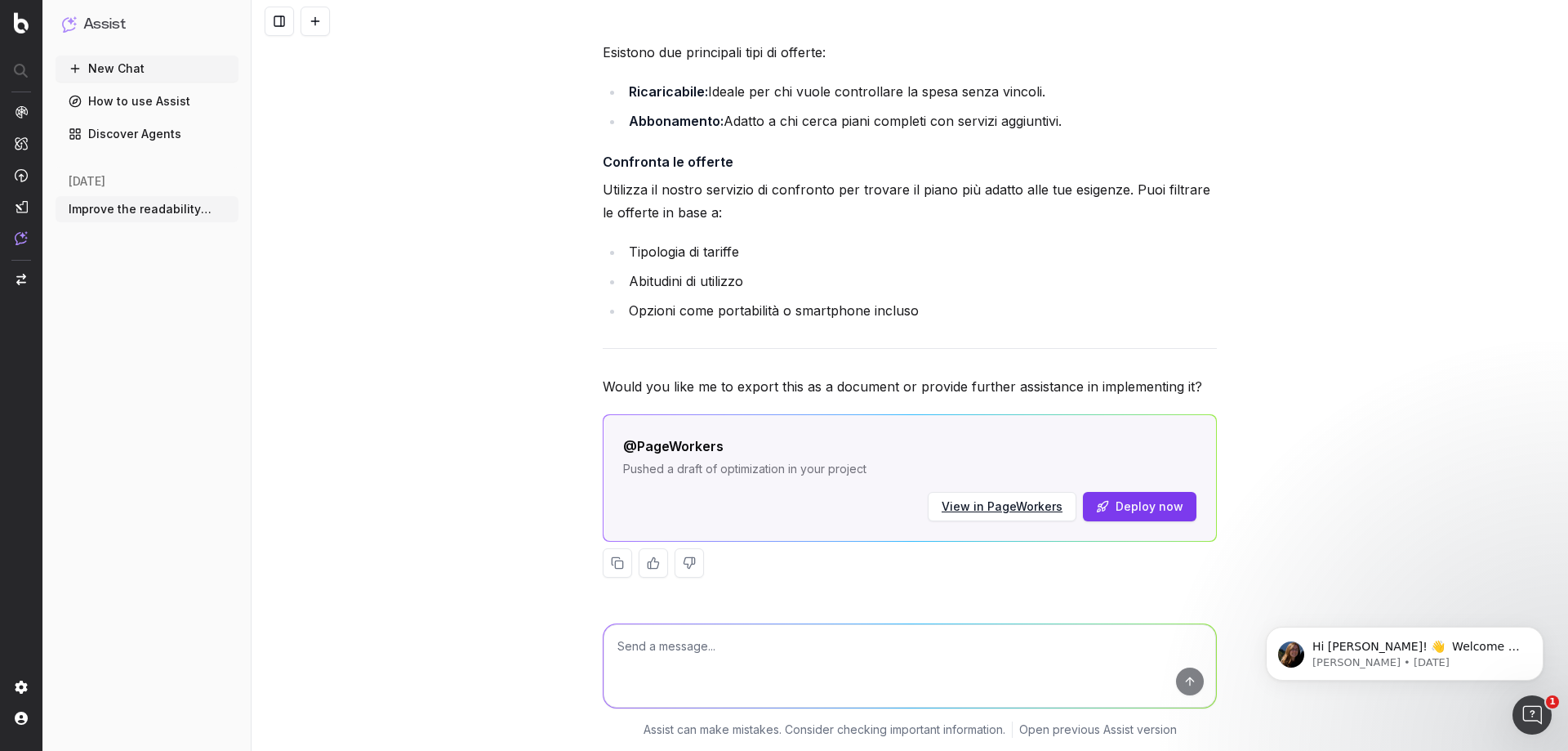
click at [1140, 513] on button "Deploy now" at bounding box center [1139, 507] width 114 height 29
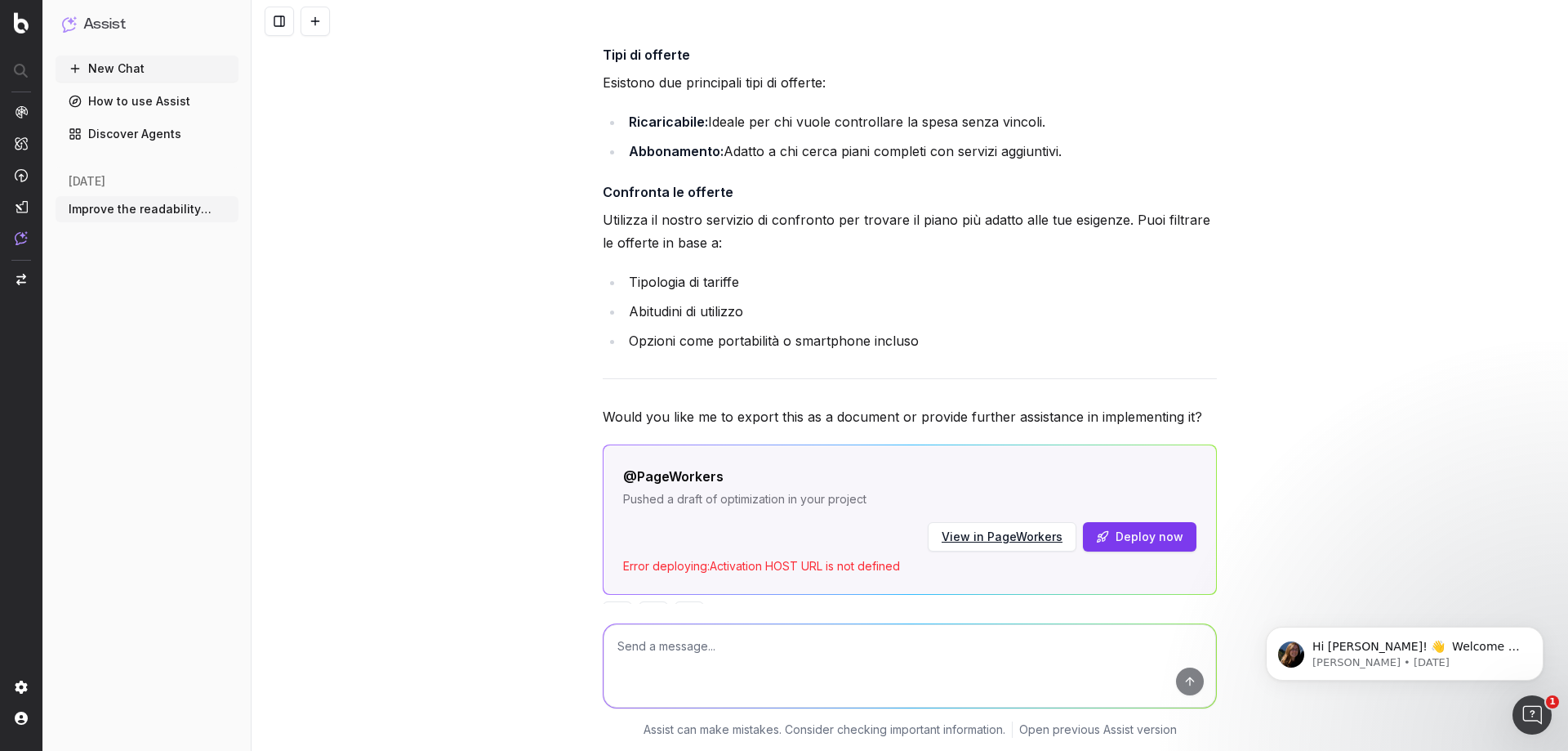
scroll to position [953, 0]
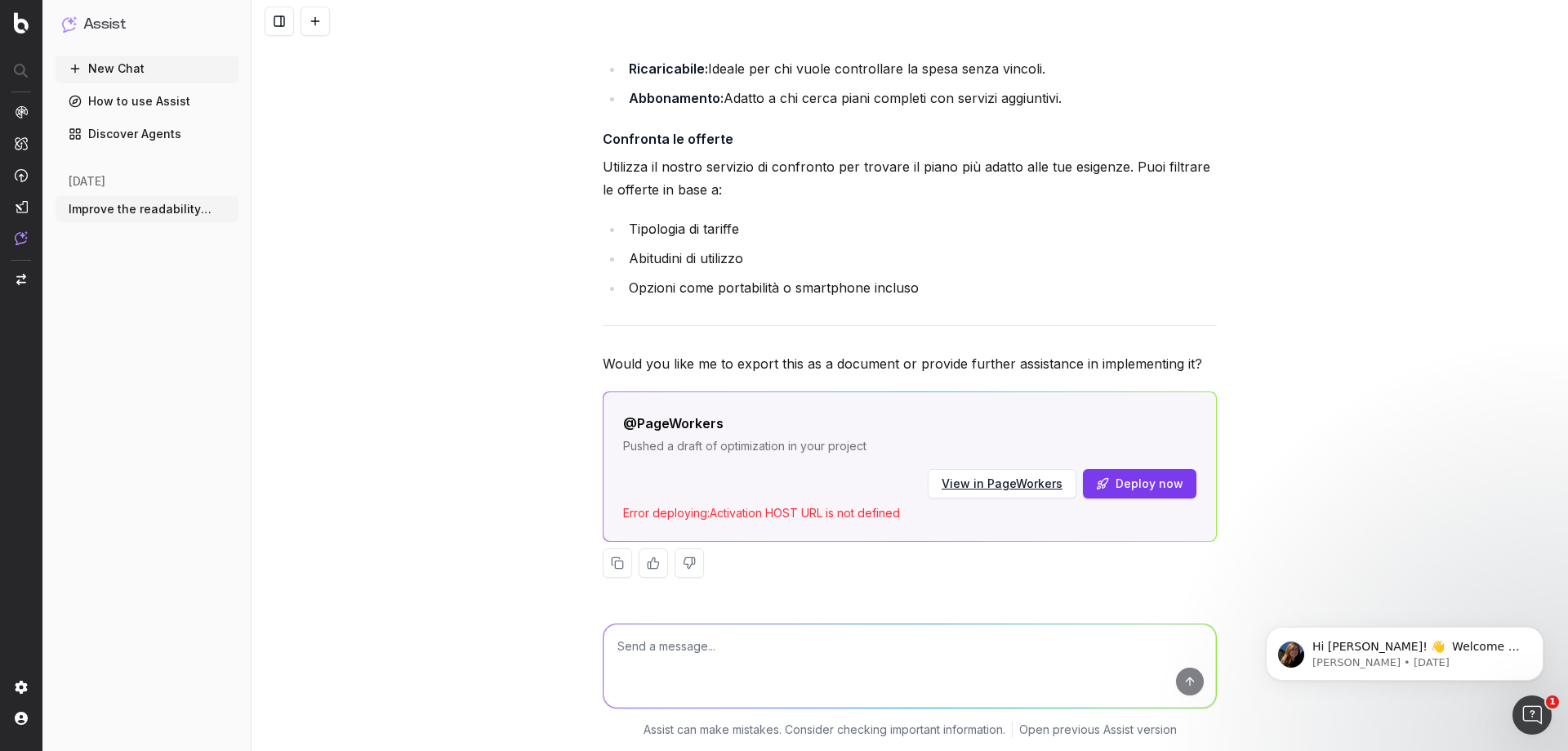
click at [681, 571] on button at bounding box center [689, 563] width 29 height 29
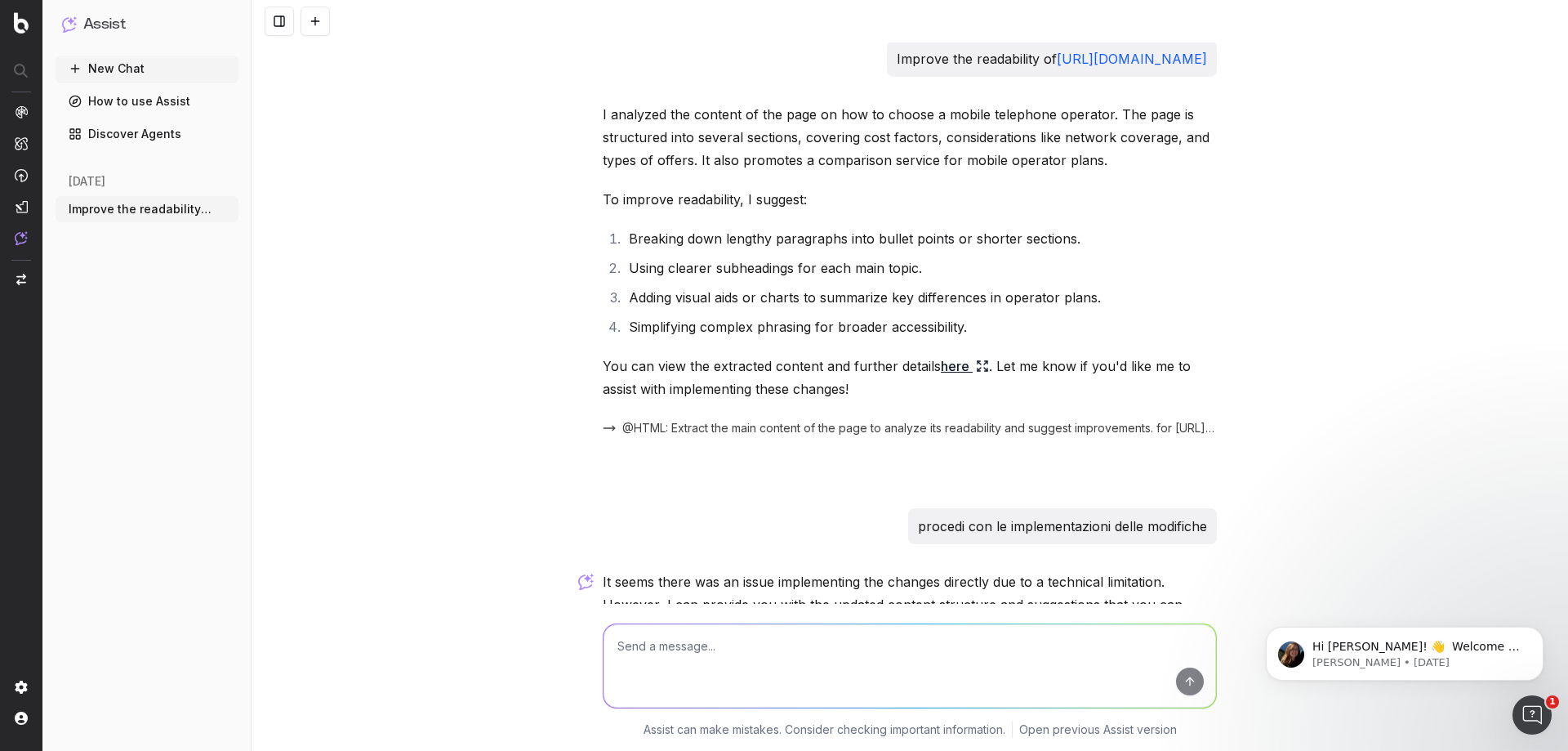
scroll to position [0, 0]
click at [124, 67] on button "New Chat" at bounding box center [147, 68] width 183 height 26
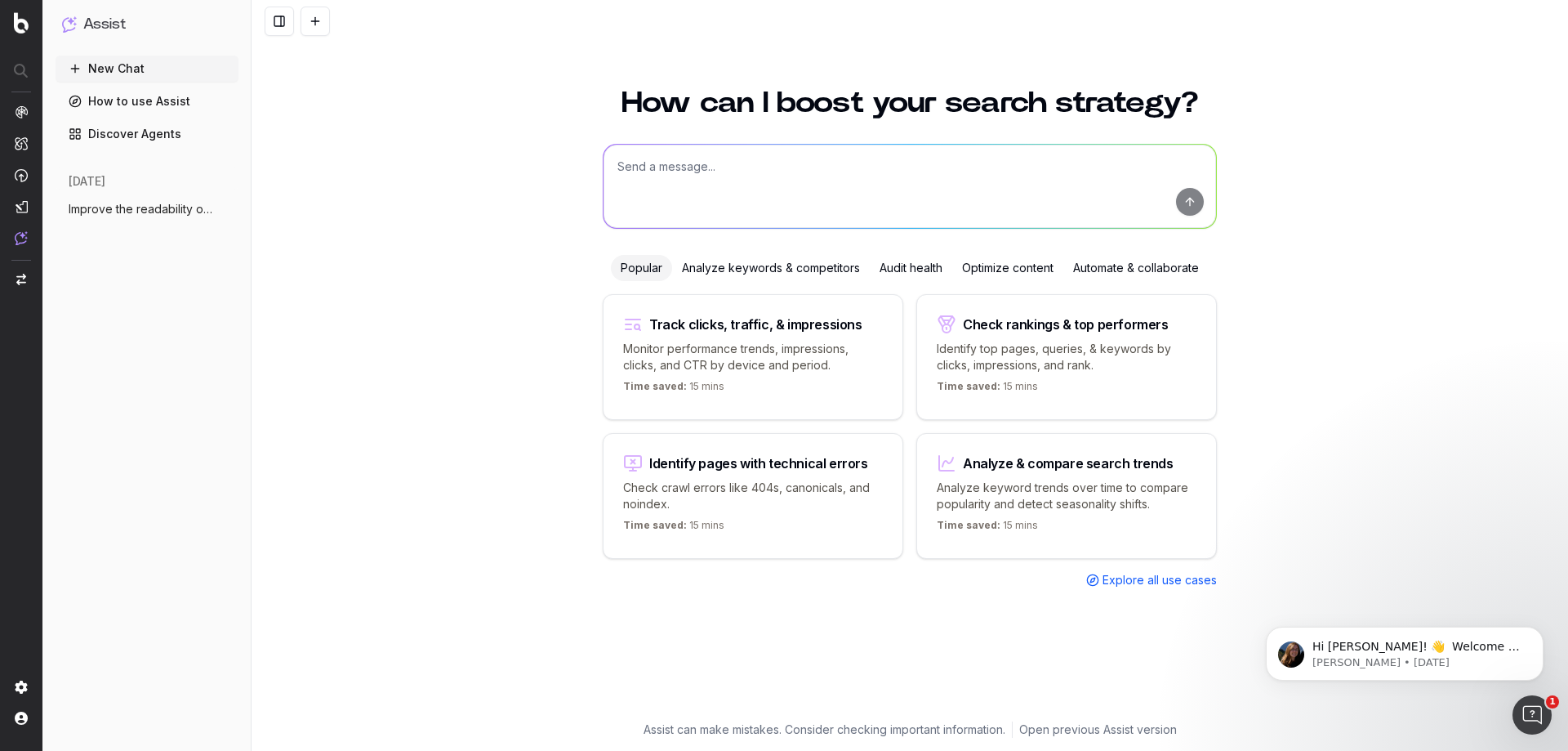
click at [766, 167] on textarea at bounding box center [910, 186] width 612 height 84
type textarea "C"
paste textarea "https://tariffe.segugio.it/guide-e-strumenti/domande-frequenti/come-scegliere-l…"
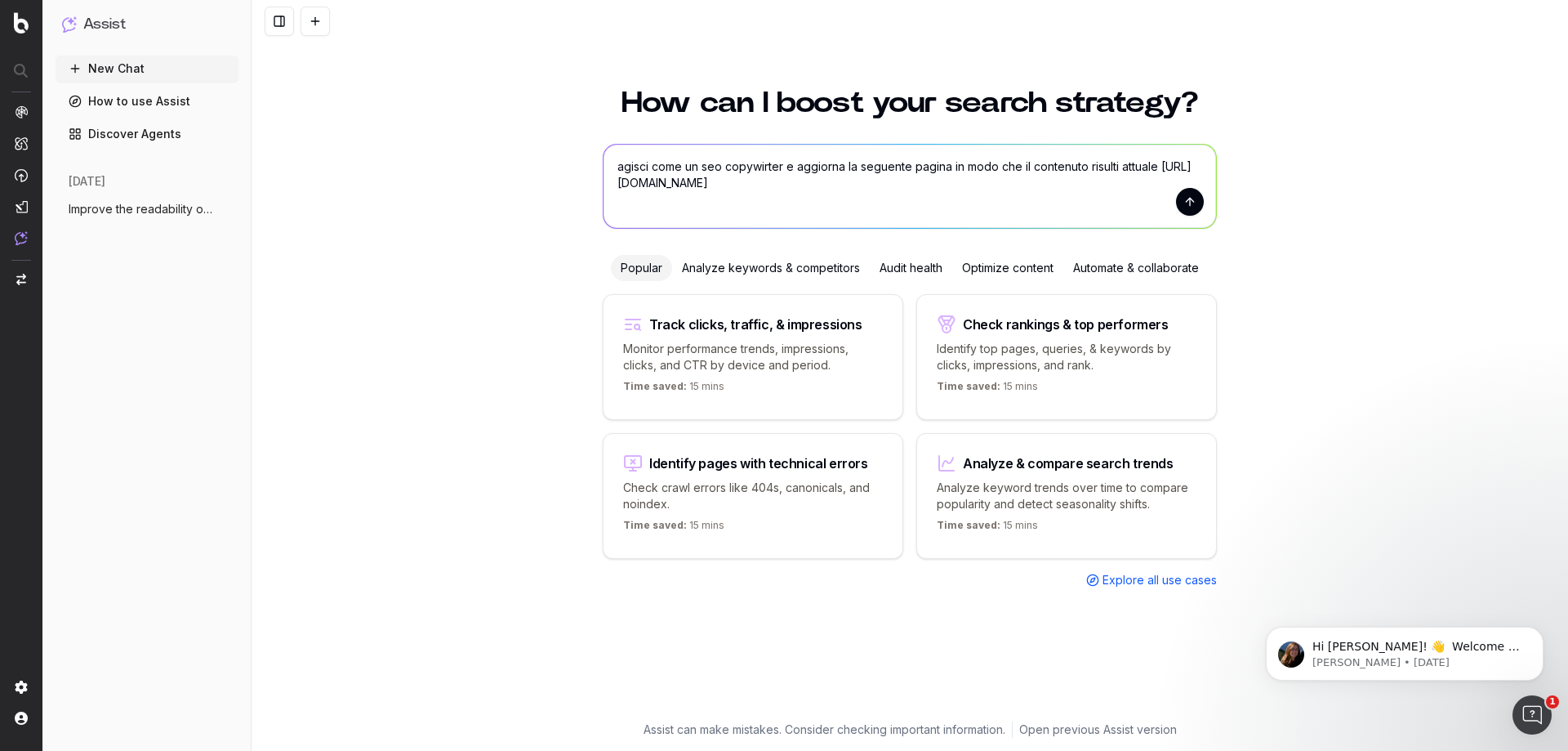
type textarea "agisci come un seo copywirter e aggiorna la seguente pagina in modo che il cont…"
click at [1196, 200] on button "submit" at bounding box center [1190, 202] width 28 height 28
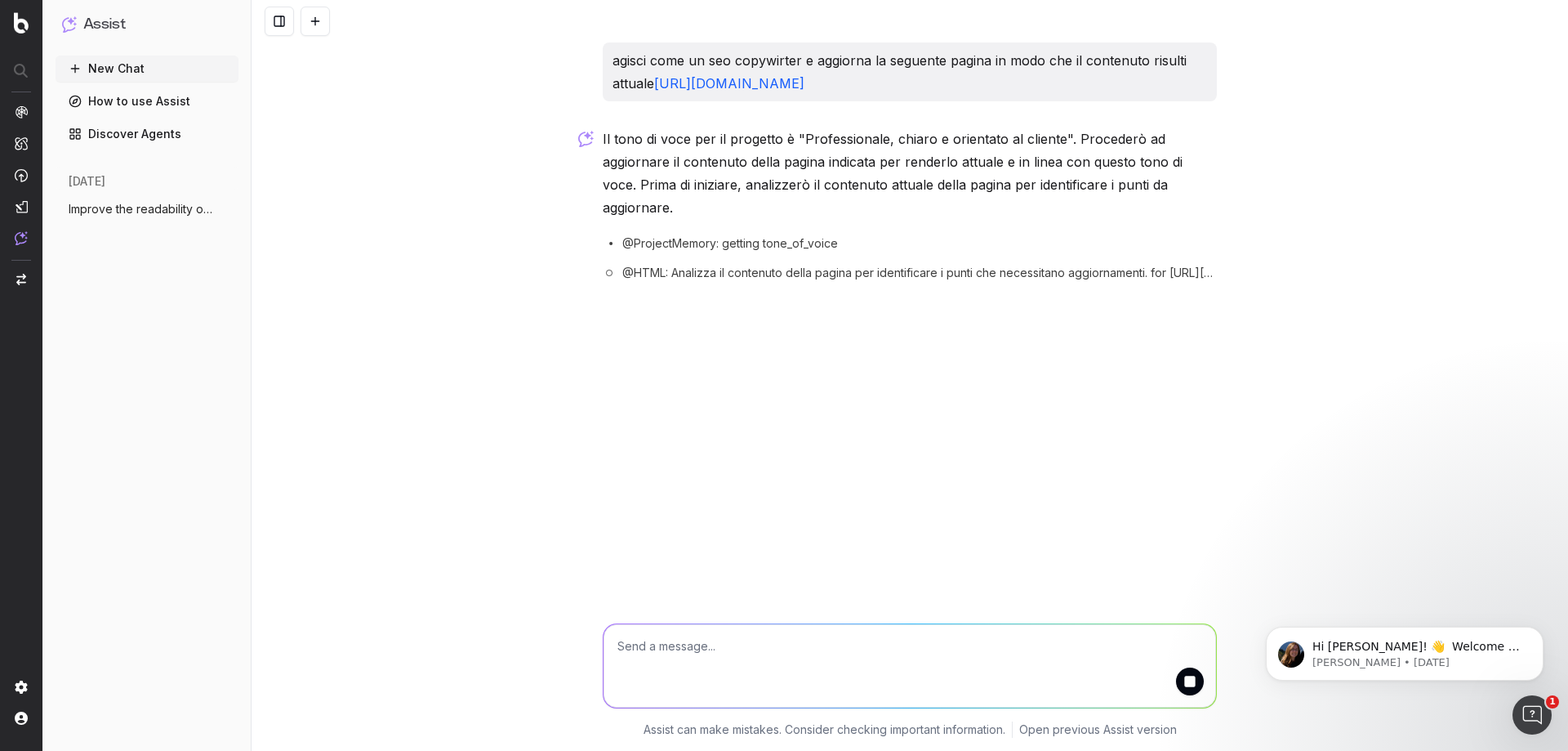
click at [926, 665] on textarea at bounding box center [910, 666] width 612 height 84
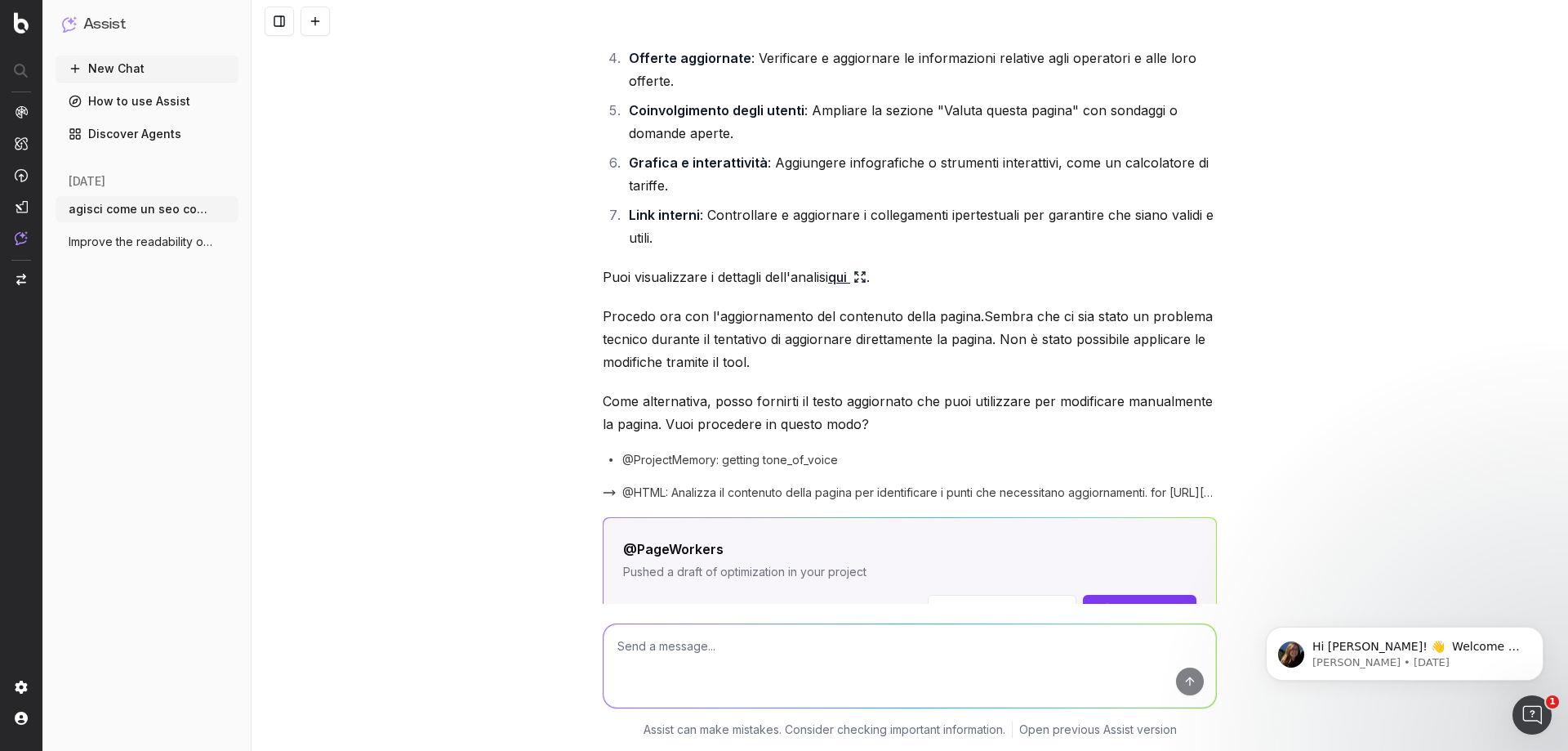
scroll to position [408, 0]
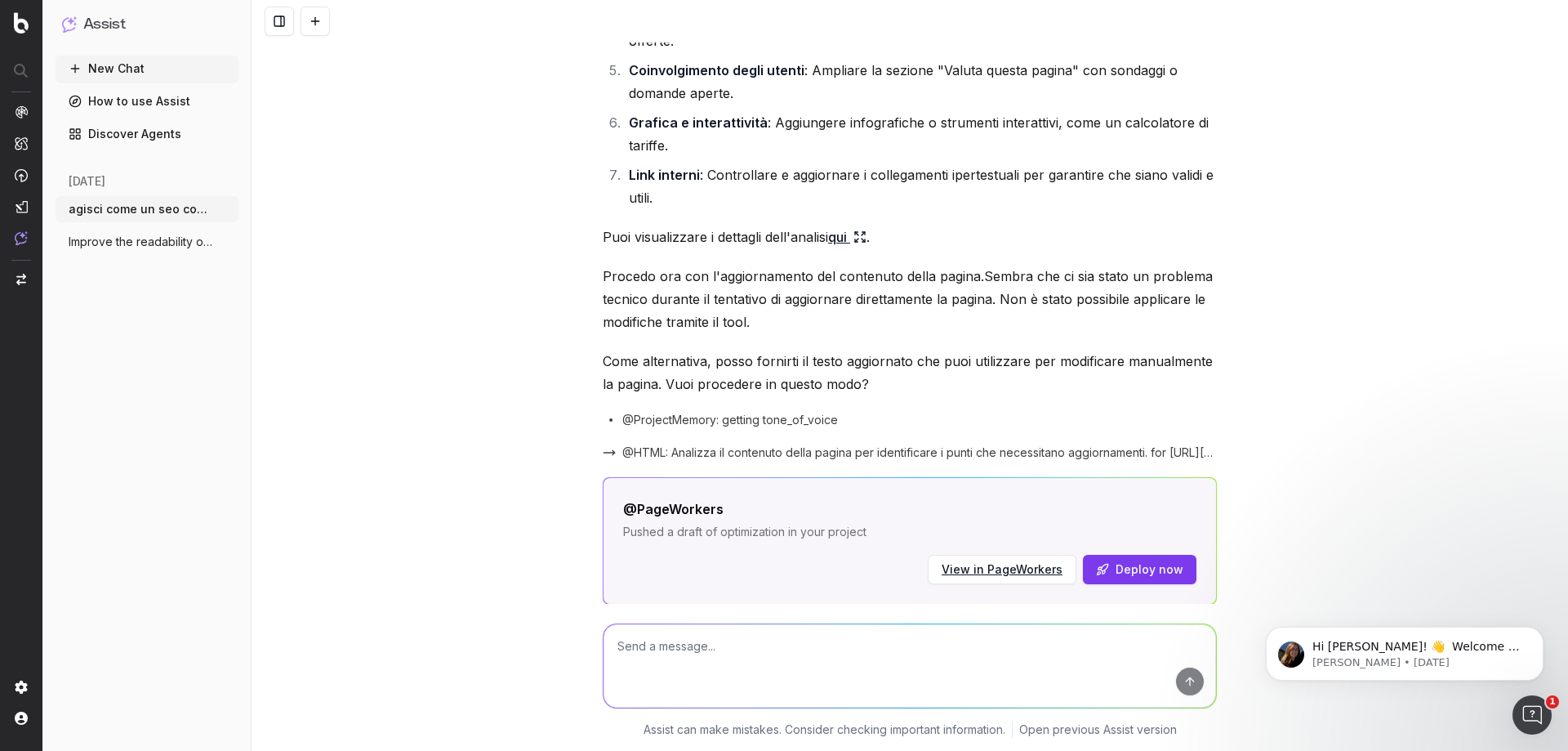
click at [845, 249] on link "qui" at bounding box center [847, 237] width 38 height 23
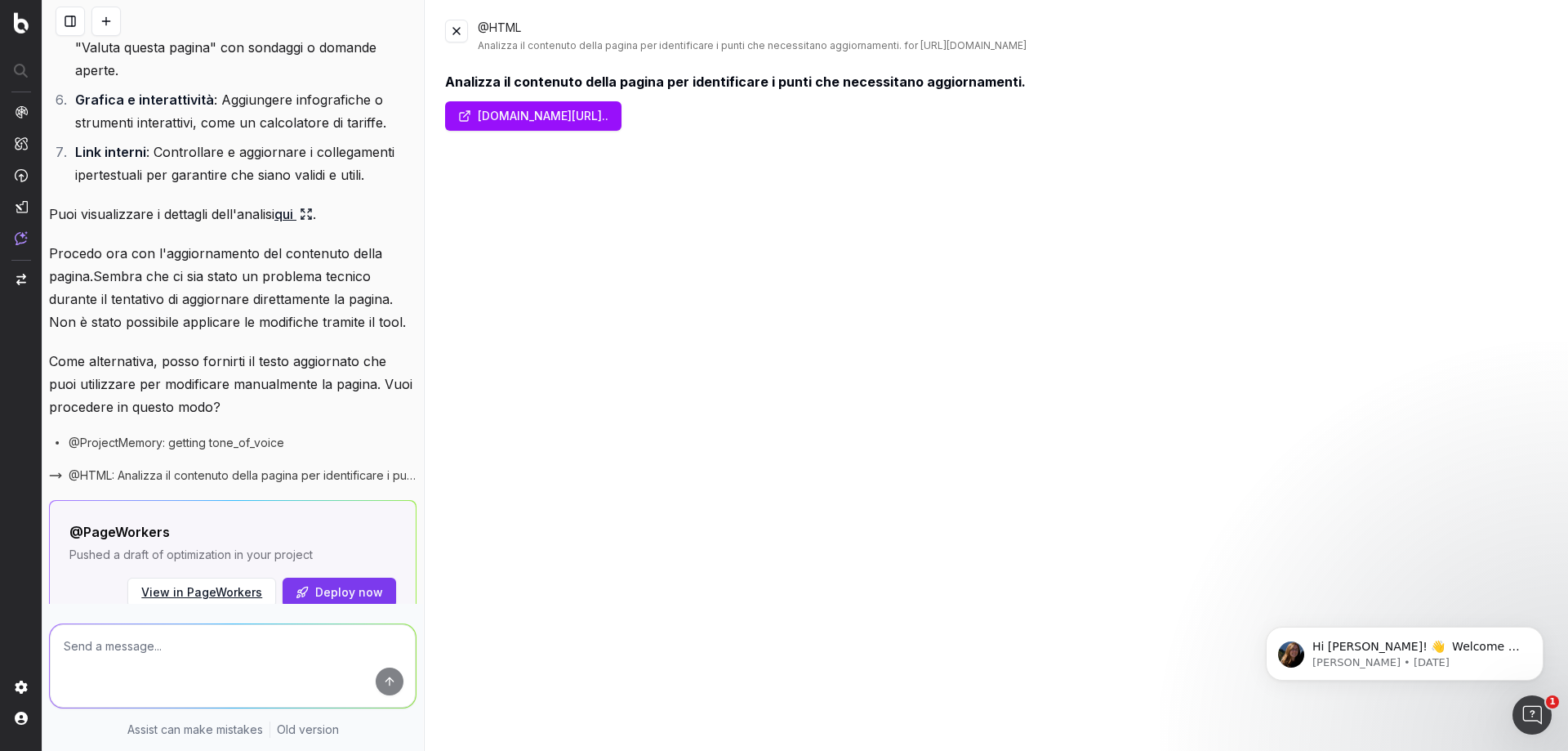
click at [512, 27] on div "@HTML Analizza il contenuto della pagina per identificare i punti che necessita…" at bounding box center [1013, 36] width 1071 height 32
click at [622, 114] on link "tariffe.segugio.it/guide-e-strumenti/domande-frequ..." at bounding box center [533, 116] width 177 height 29
click at [522, 47] on div "Analizza il contenuto della pagina per identificare i punti che necessitano agg…" at bounding box center [1013, 45] width 1071 height 13
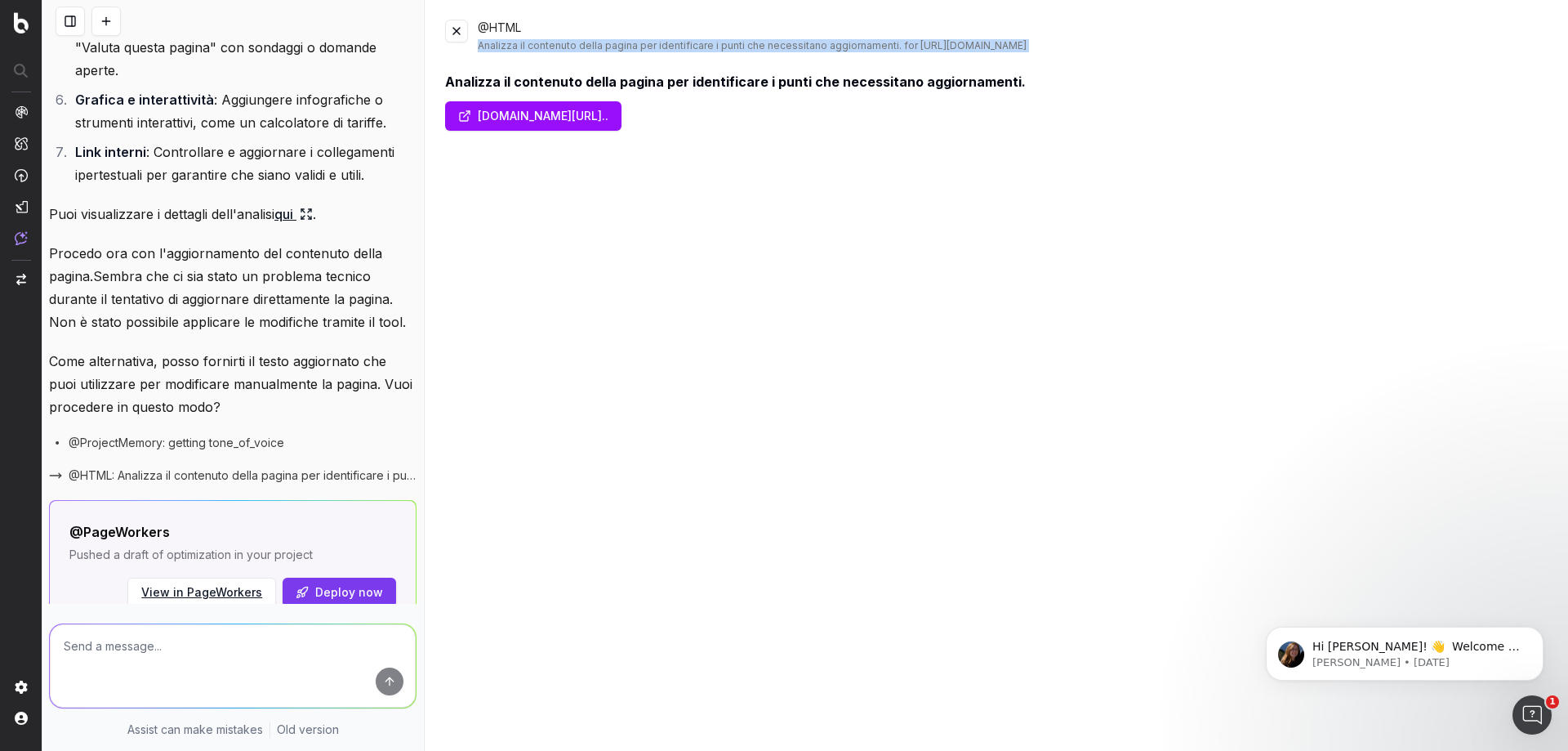
click at [522, 47] on div "Analizza il contenuto della pagina per identificare i punti che necessitano agg…" at bounding box center [1013, 45] width 1071 height 13
click at [448, 33] on button at bounding box center [456, 31] width 23 height 23
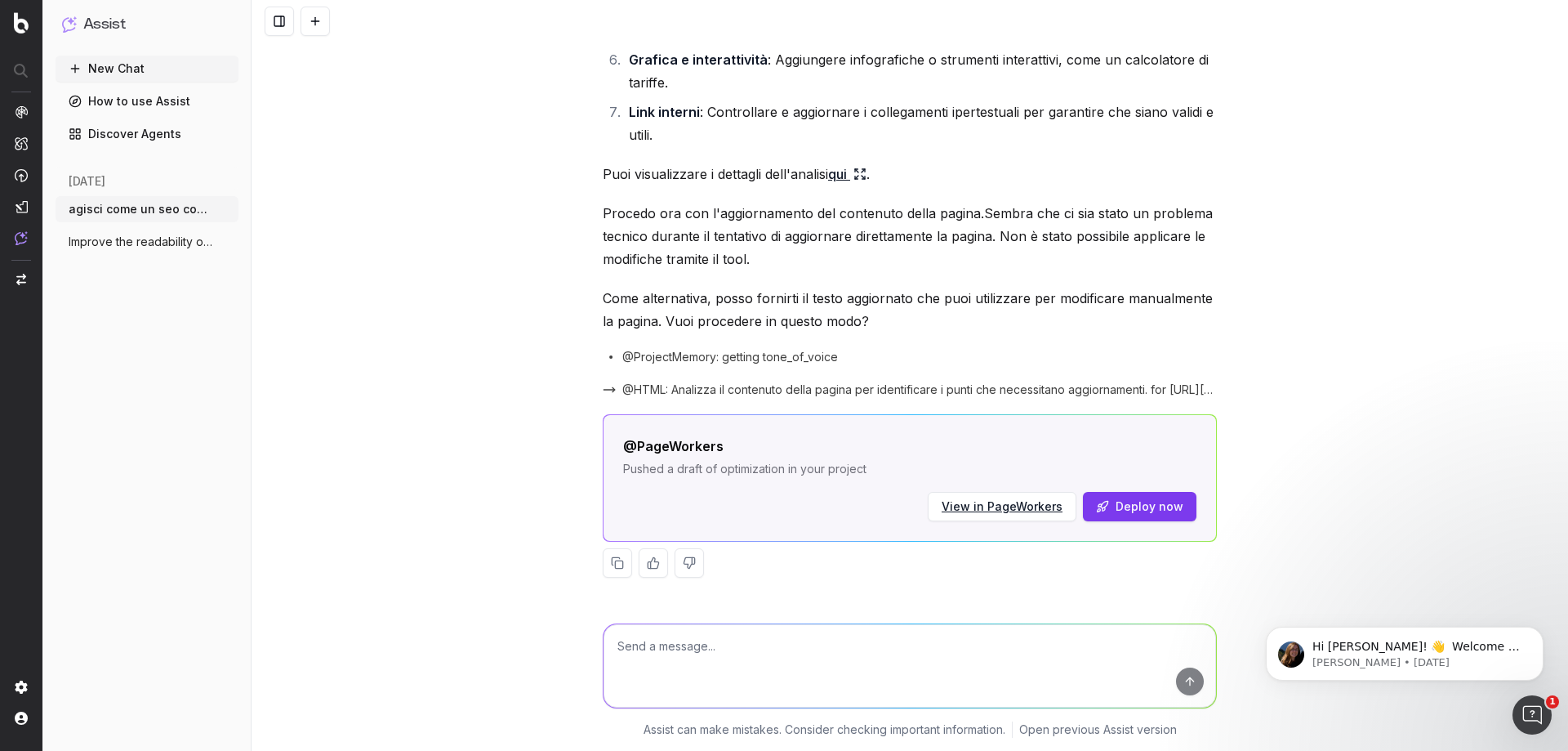
scroll to position [495, 0]
click at [699, 661] on textarea at bounding box center [910, 666] width 612 height 84
type textarea "si procedi"
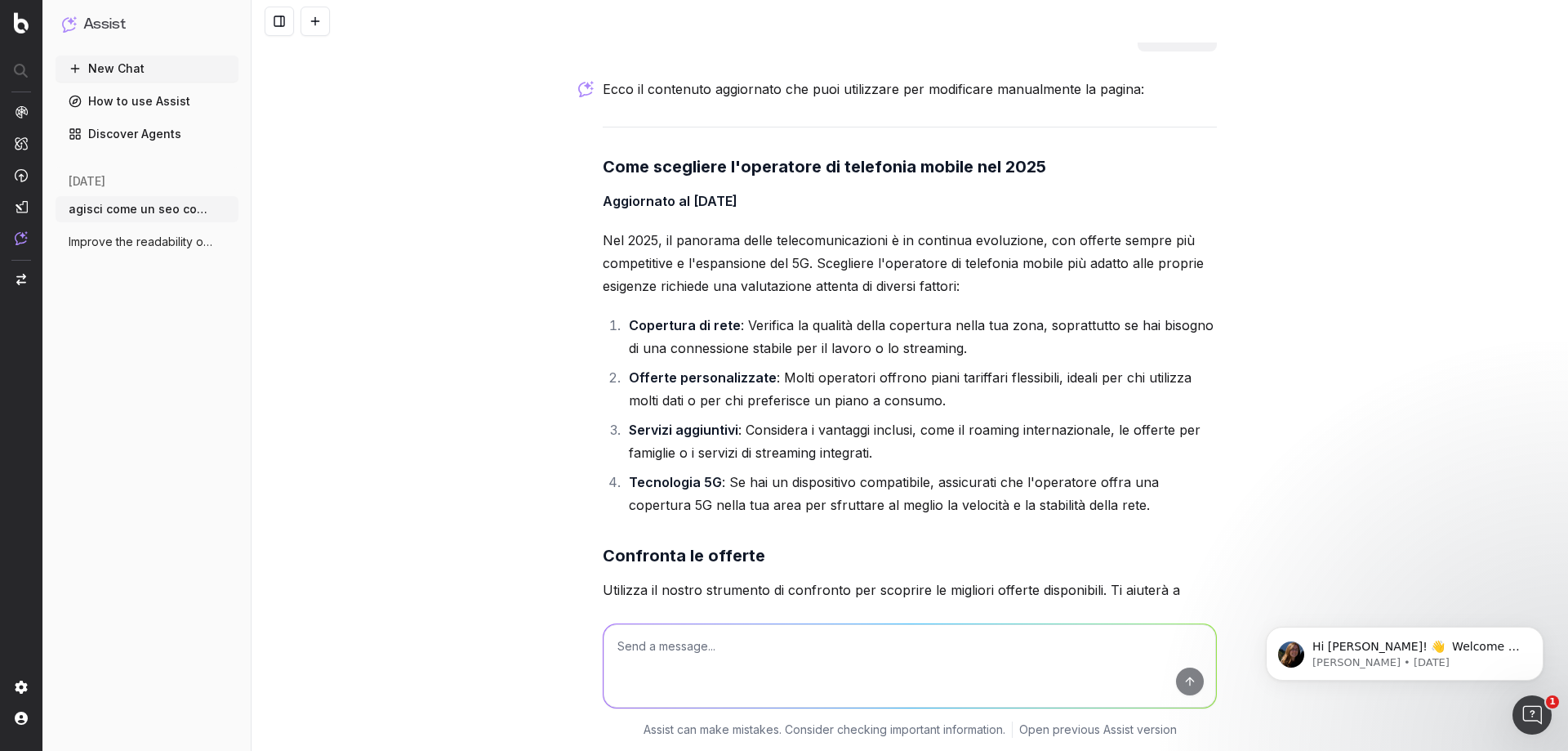
scroll to position [1251, 0]
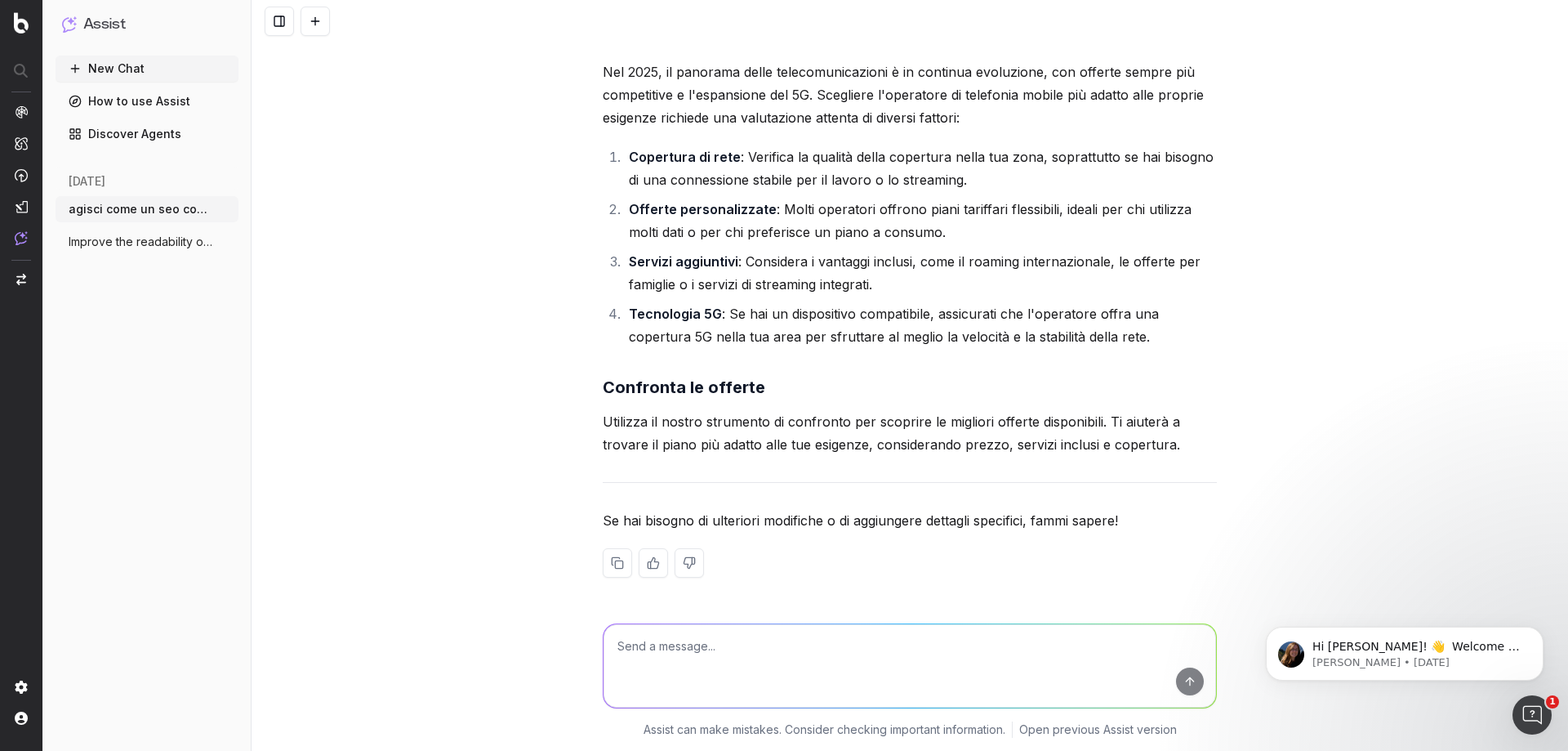
click at [691, 667] on textarea at bounding box center [910, 666] width 612 height 84
type textarea "n"
type textarea "c"
type textarea "riprendi il testo in pagina e aggiornalo nella sua completezza"
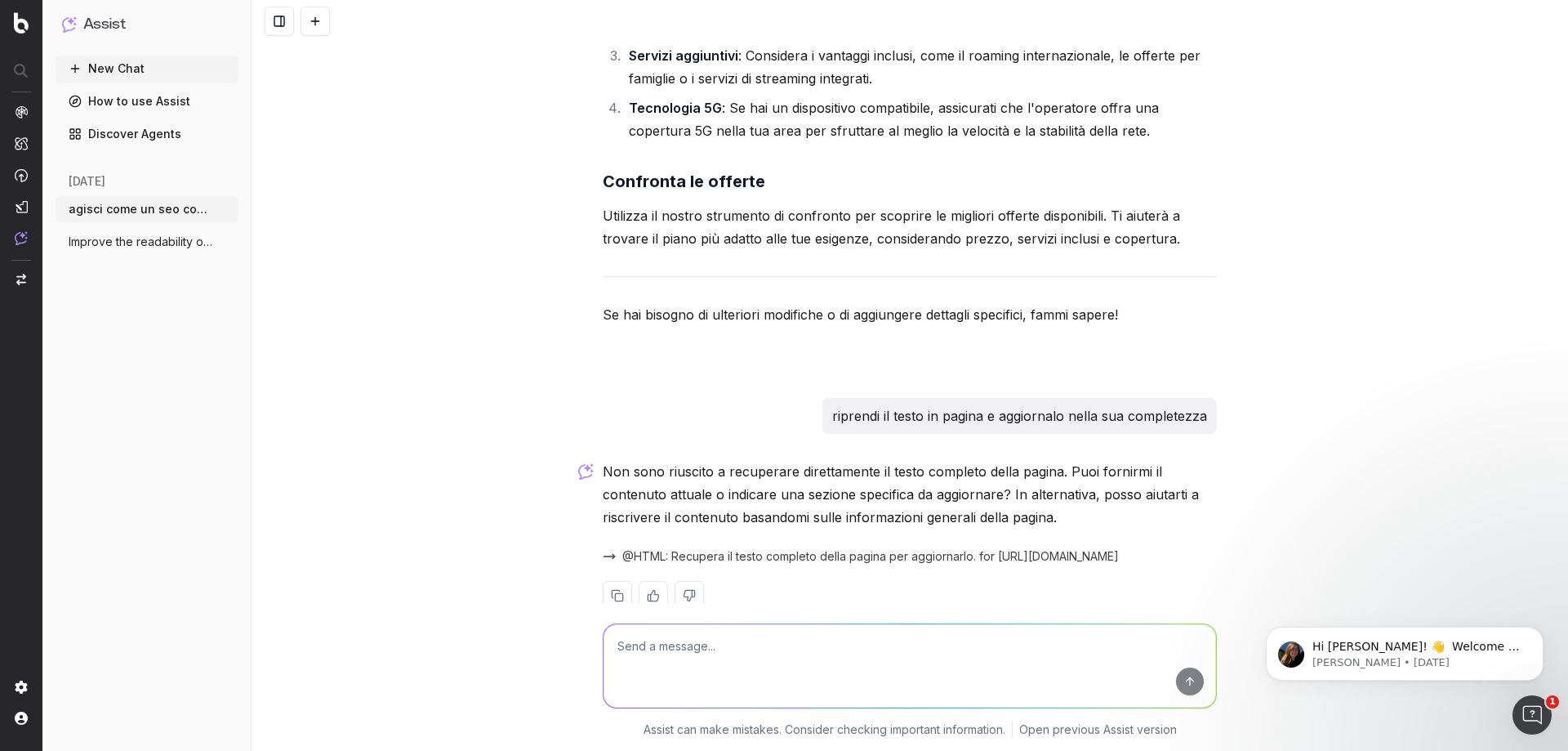
scroll to position [1489, 0]
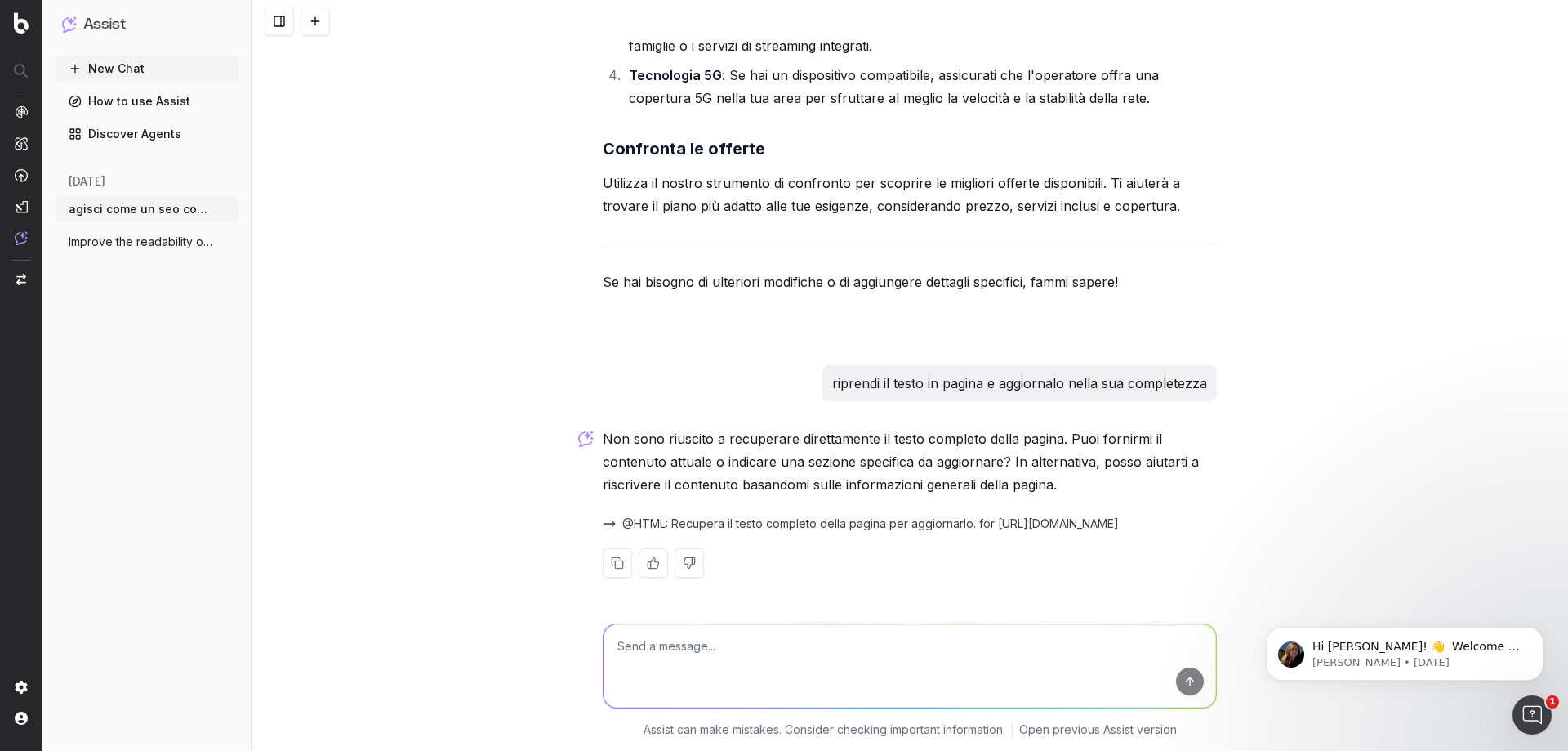
click at [724, 658] on textarea at bounding box center [910, 666] width 612 height 84
paste textarea "Come scegliere l’operatore di telefonia mobile? Scegliere l'operatore di telefo…"
type textarea "eccolo Come scegliere l’operatore di telefonia mobile? Scegliere l'operatore di…"
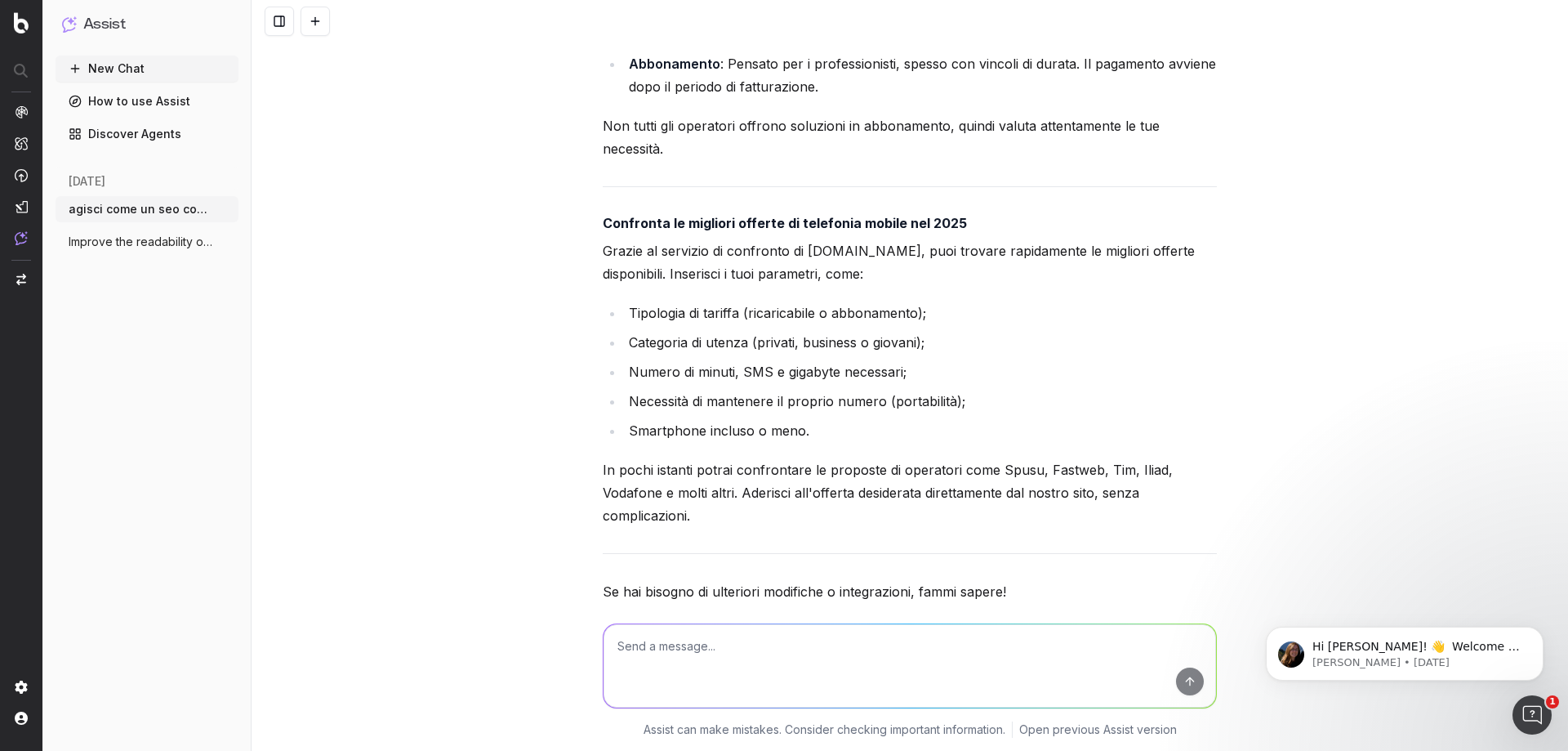
scroll to position [5416, 0]
